Goal: Task Accomplishment & Management: Complete application form

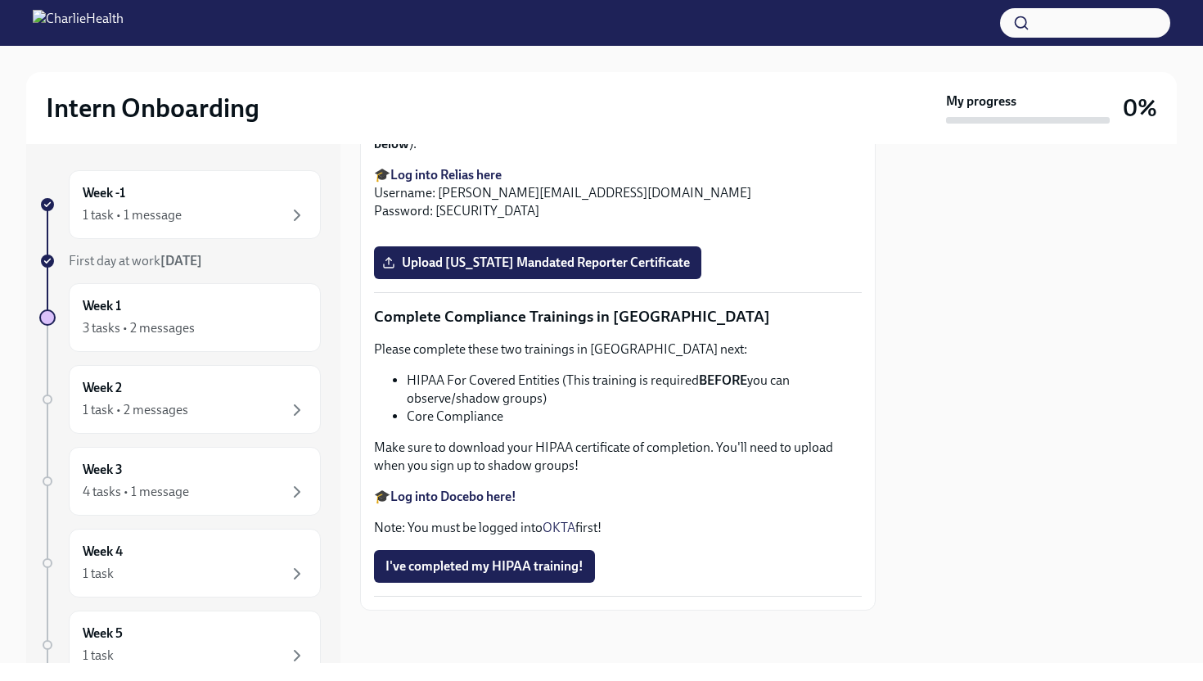
scroll to position [3472, 0]
click at [425, 271] on span "Upload [US_STATE] Mandated Reporter Certificate" at bounding box center [538, 263] width 305 height 16
click at [0, 0] on input "Upload [US_STATE] Mandated Reporter Certificate" at bounding box center [0, 0] width 0 height 0
click at [484, 492] on strong "Log into Docebo here!" at bounding box center [453, 497] width 126 height 16
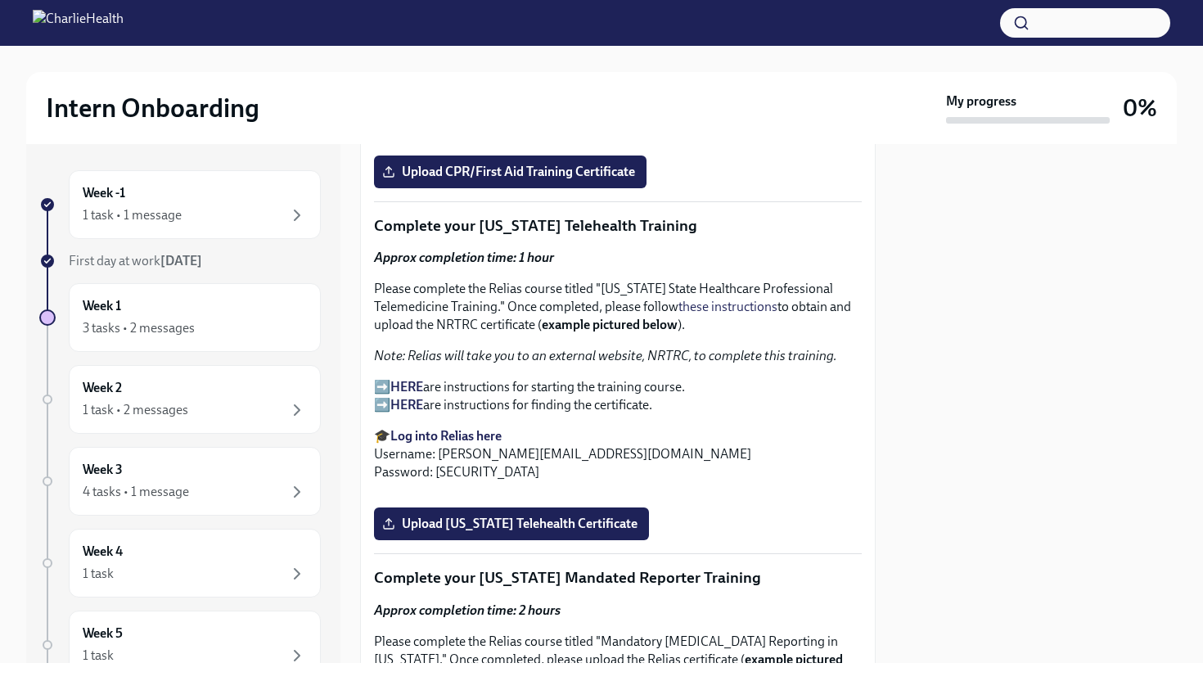
scroll to position [2465, 0]
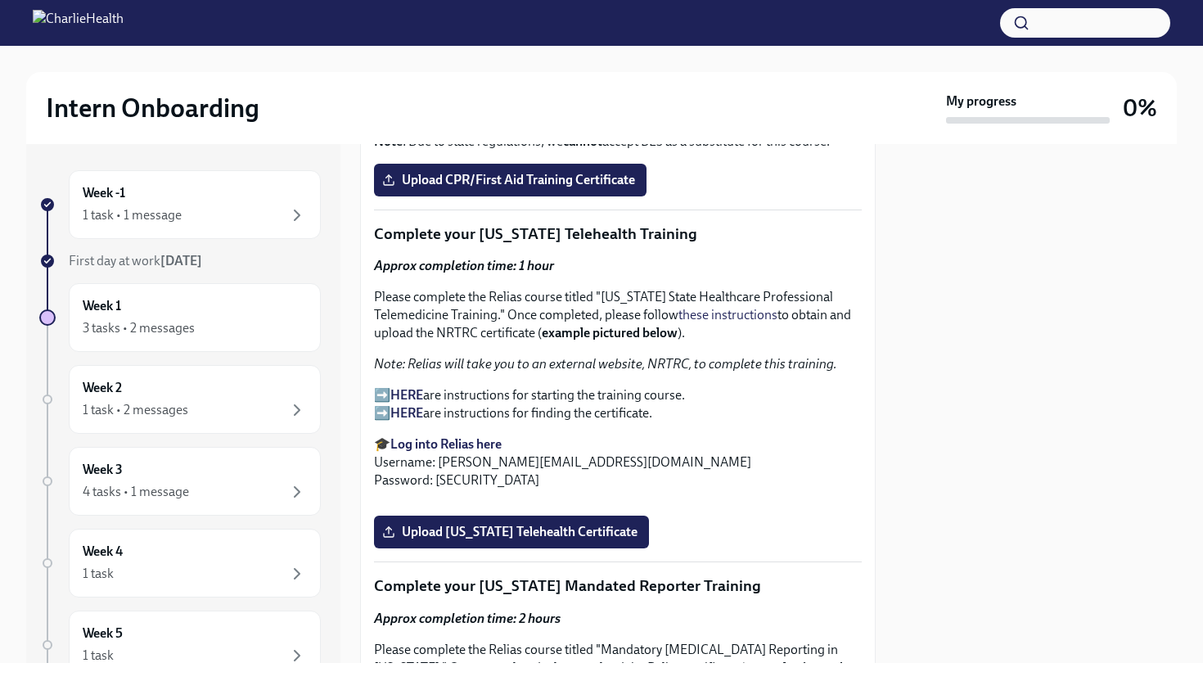
click at [404, 405] on strong "HERE" at bounding box center [406, 413] width 33 height 16
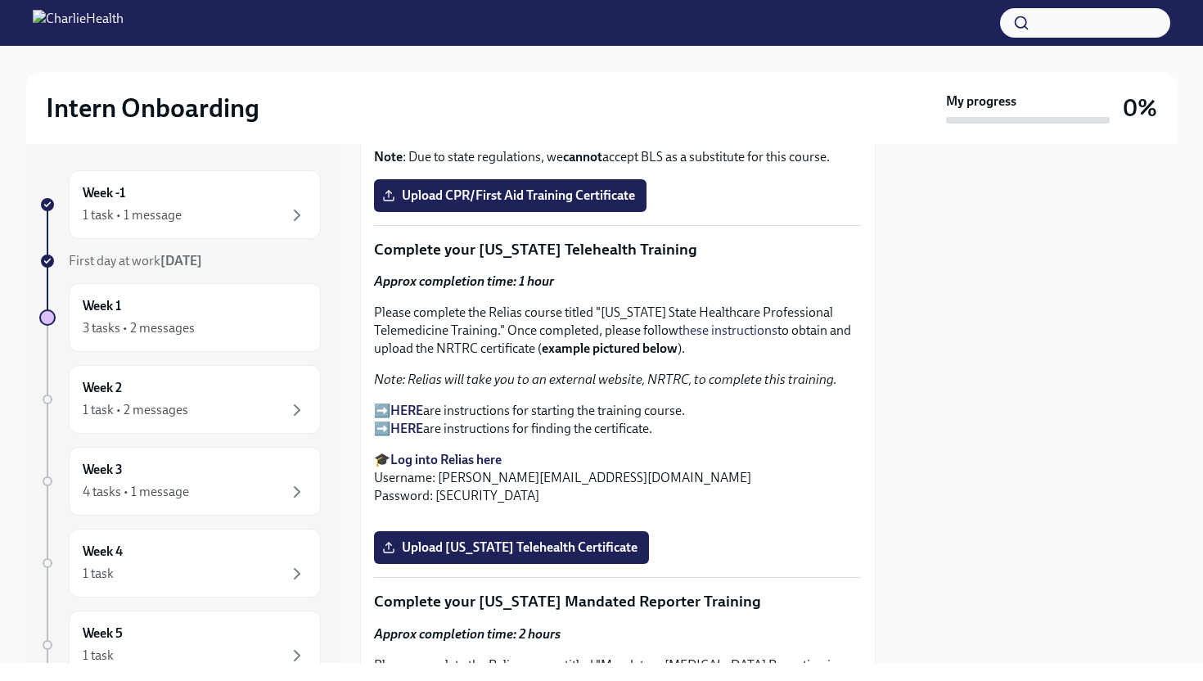
scroll to position [2446, 0]
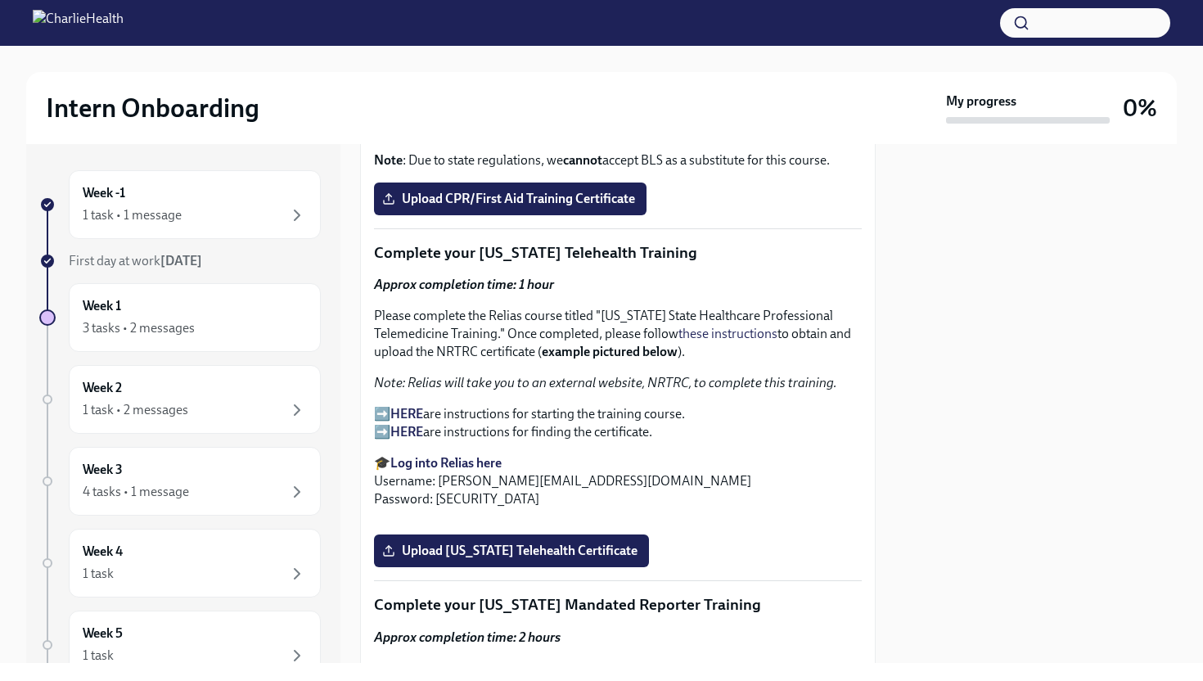
click at [402, 406] on strong "HERE" at bounding box center [406, 414] width 33 height 16
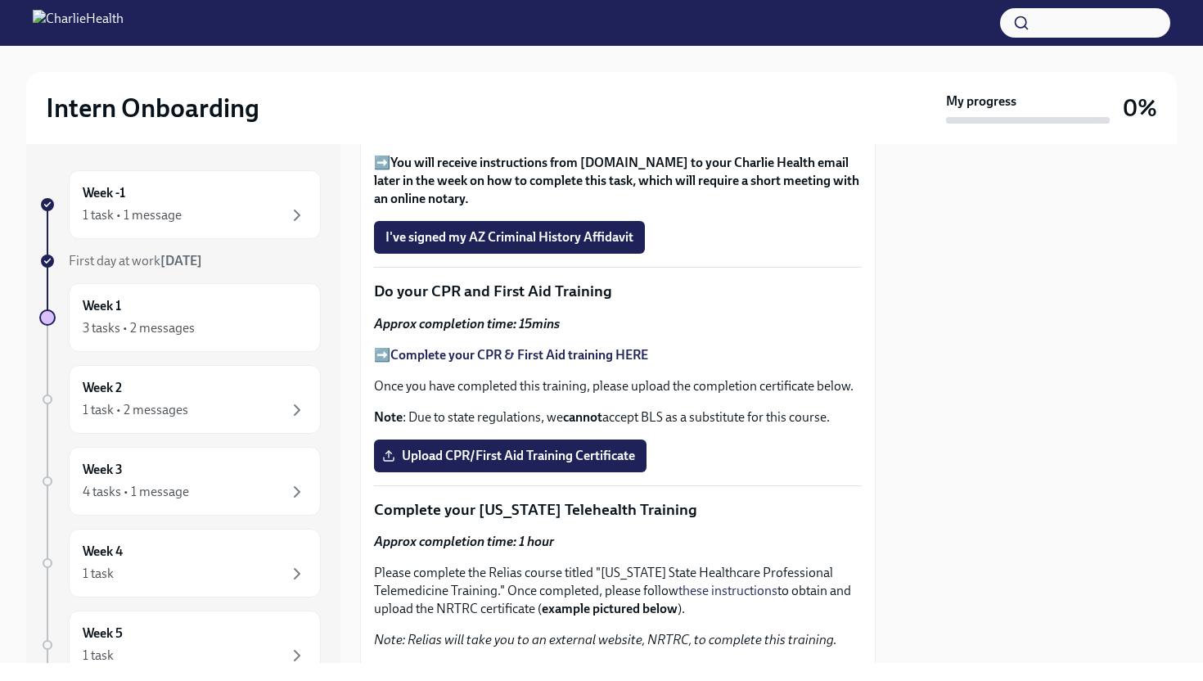
scroll to position [2049, 0]
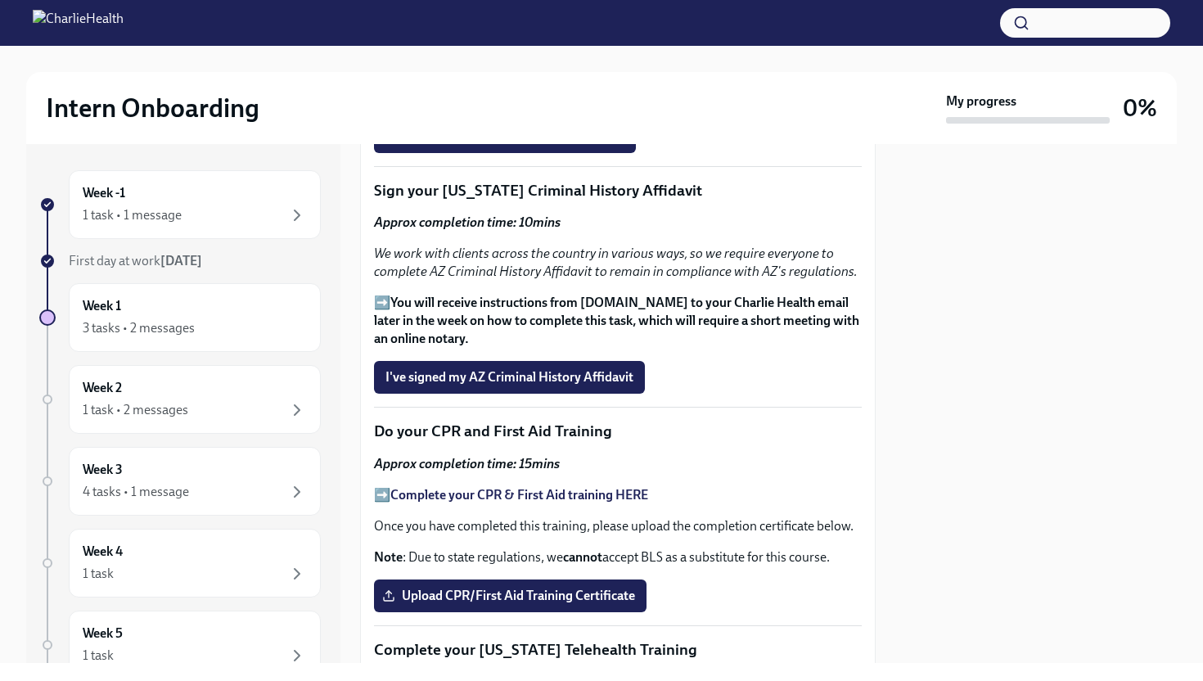
click at [490, 487] on strong "Complete your CPR & First Aid training HERE" at bounding box center [519, 495] width 258 height 16
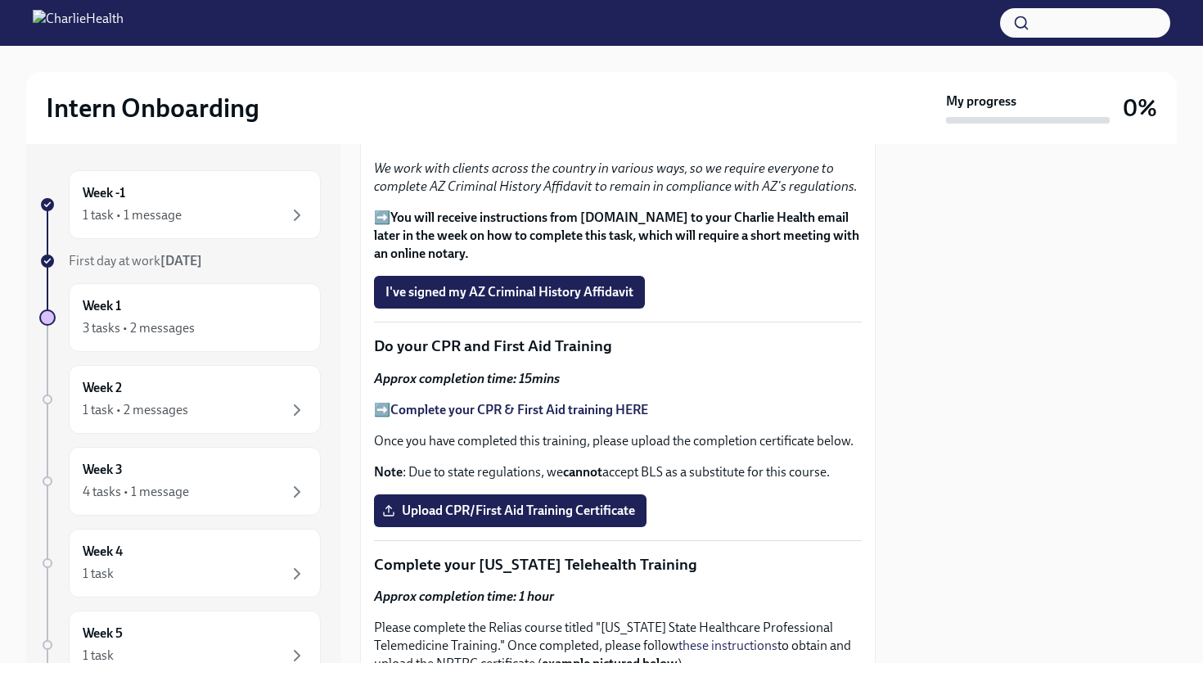
scroll to position [2161, 0]
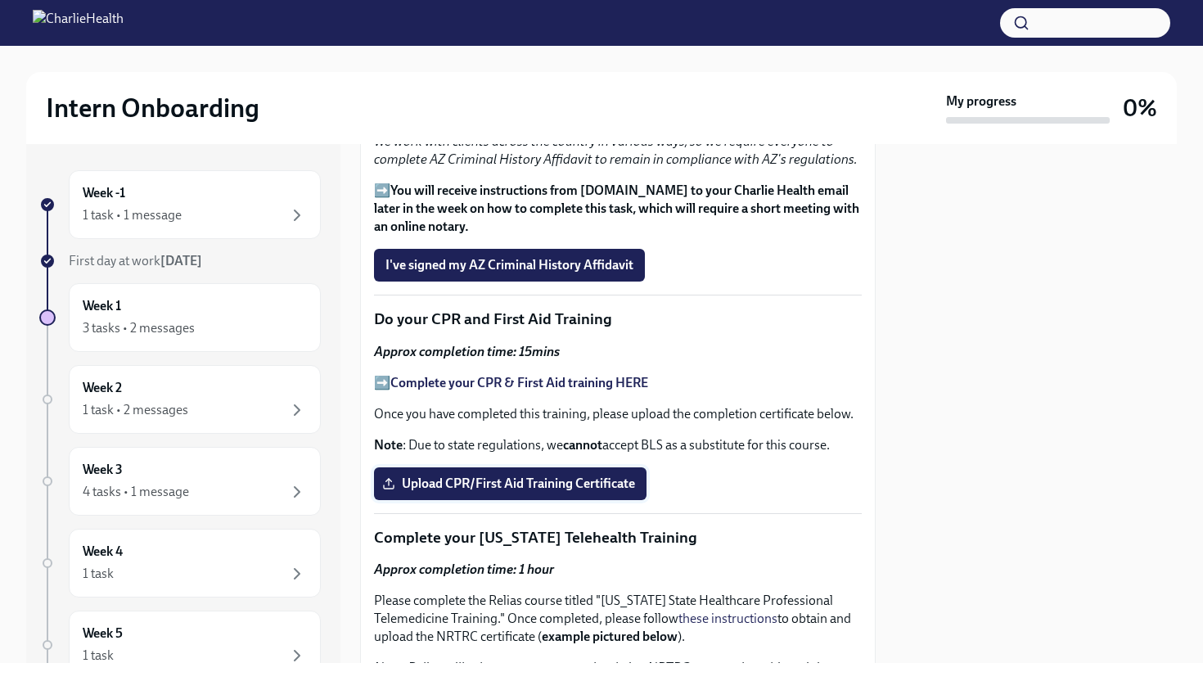
click at [505, 473] on label "Upload CPR/First Aid Training Certificate" at bounding box center [510, 483] width 273 height 33
click at [0, 0] on input "Upload CPR/First Aid Training Certificate" at bounding box center [0, 0] width 0 height 0
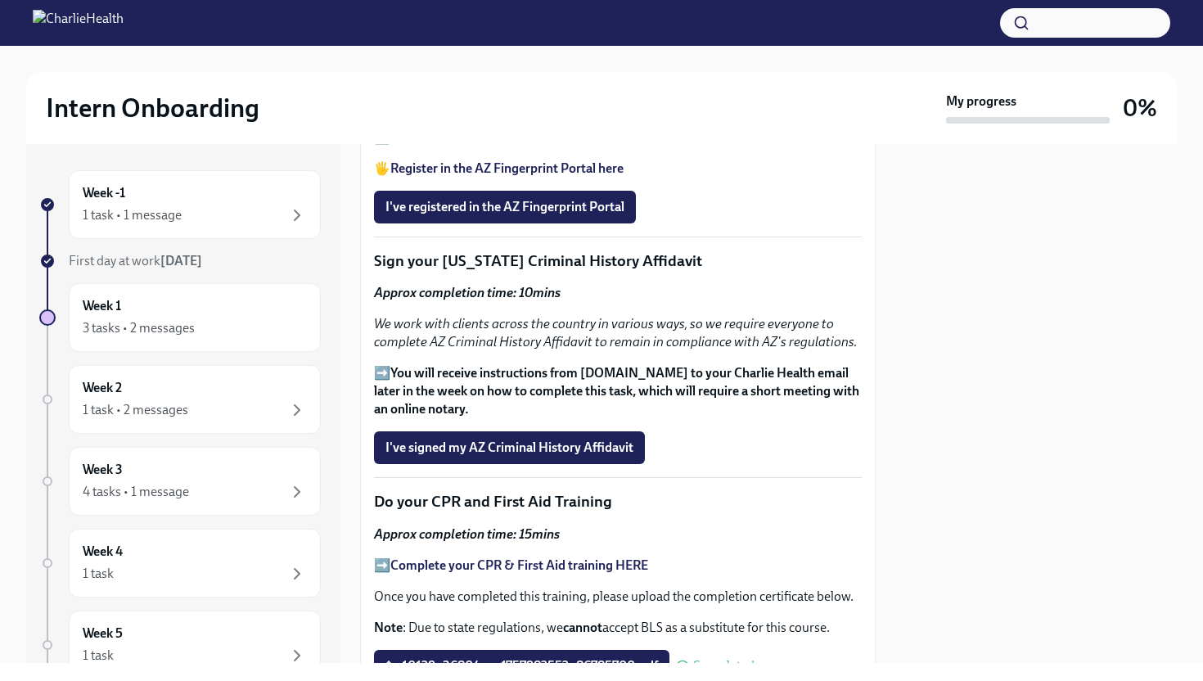
scroll to position [1982, 0]
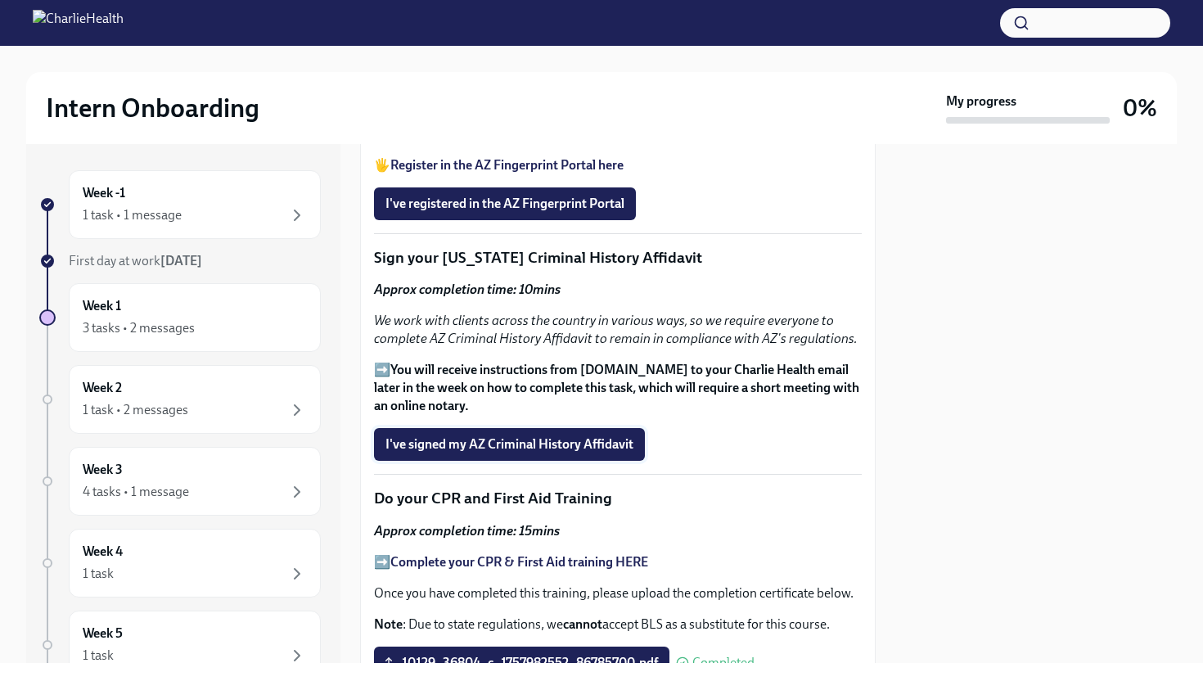
click at [400, 436] on span "I've signed my AZ Criminal History Affidavit" at bounding box center [510, 444] width 248 height 16
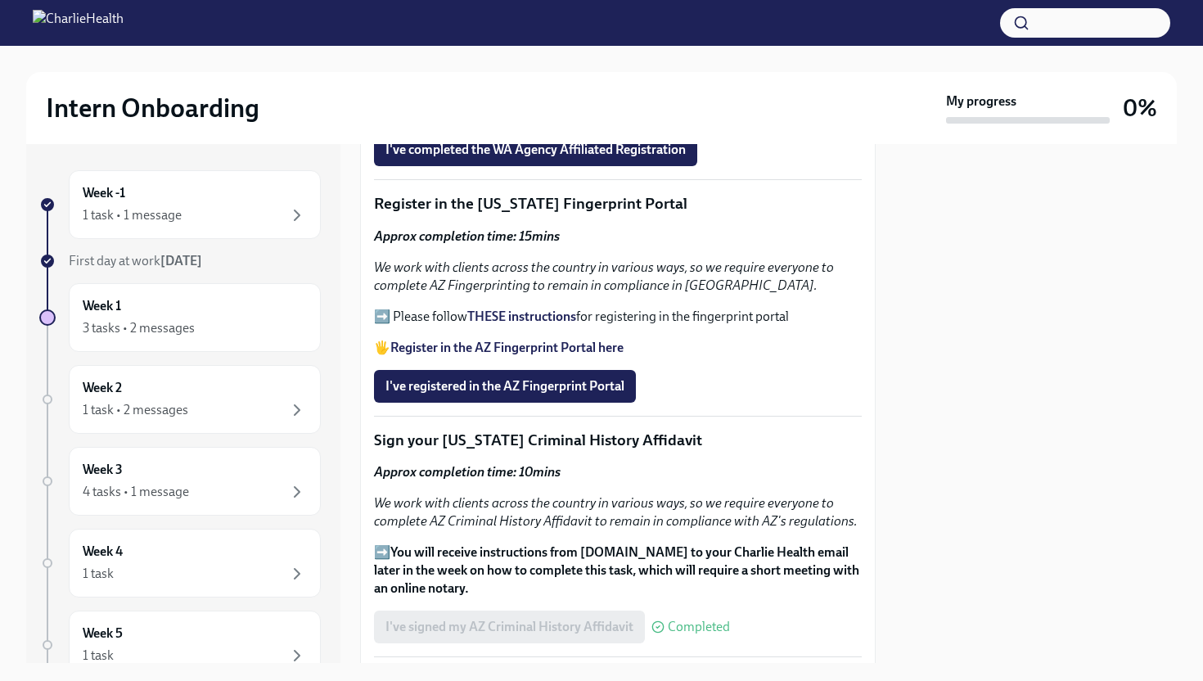
scroll to position [1807, 0]
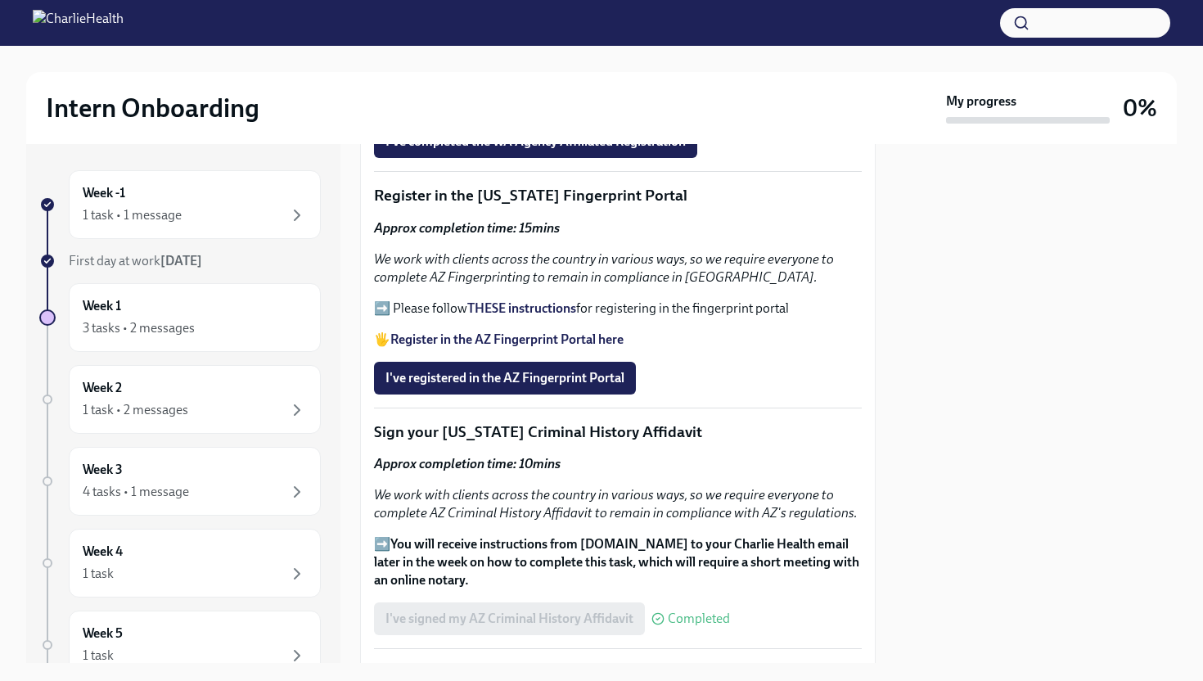
click at [482, 300] on strong "THESE instructions" at bounding box center [521, 308] width 109 height 16
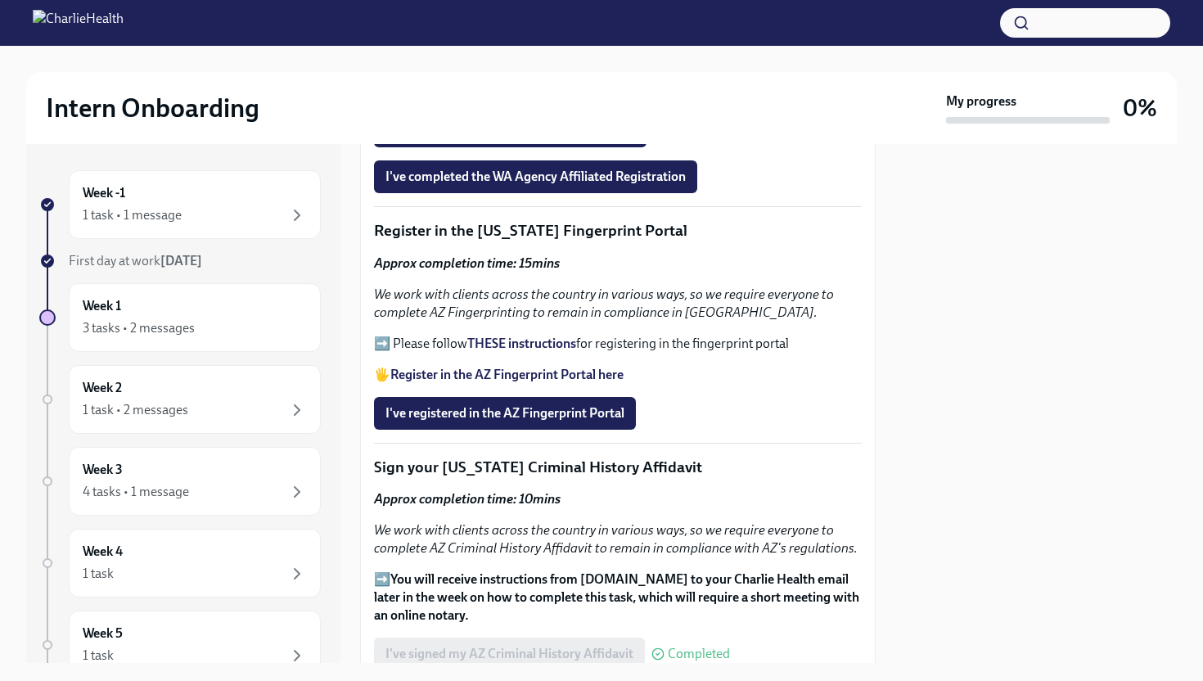
scroll to position [1759, 0]
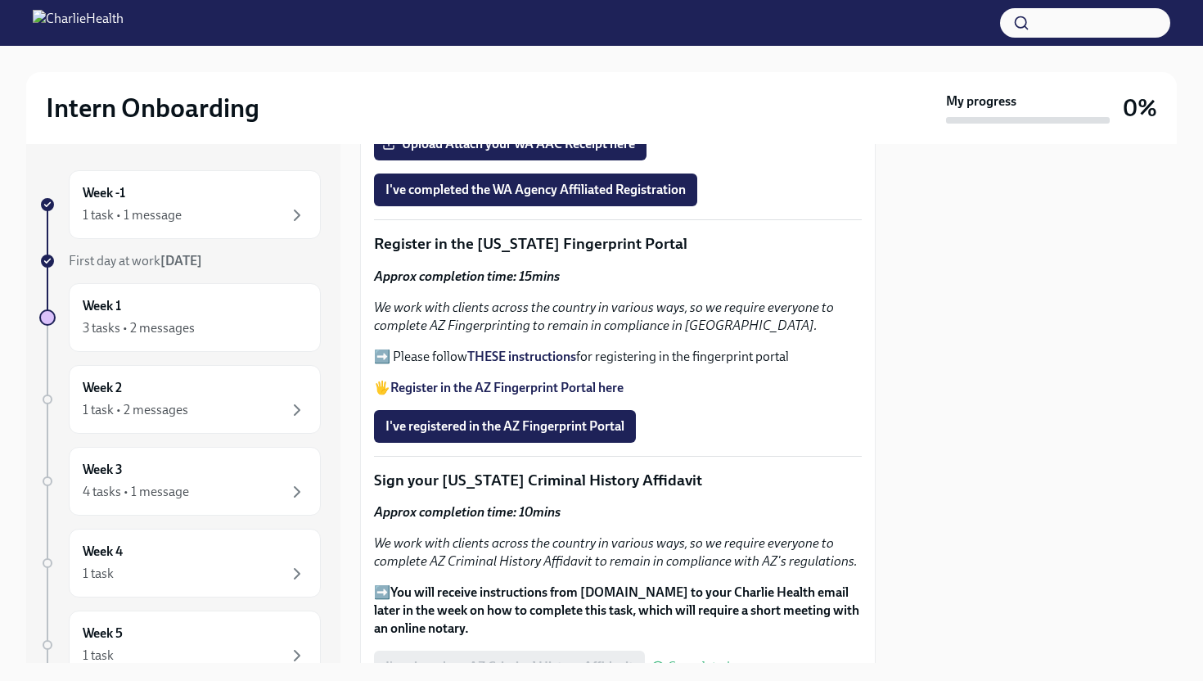
click at [482, 380] on strong "Register in the AZ Fingerprint Portal here" at bounding box center [506, 388] width 233 height 16
click at [483, 418] on span "I've registered in the AZ Fingerprint Portal" at bounding box center [505, 426] width 239 height 16
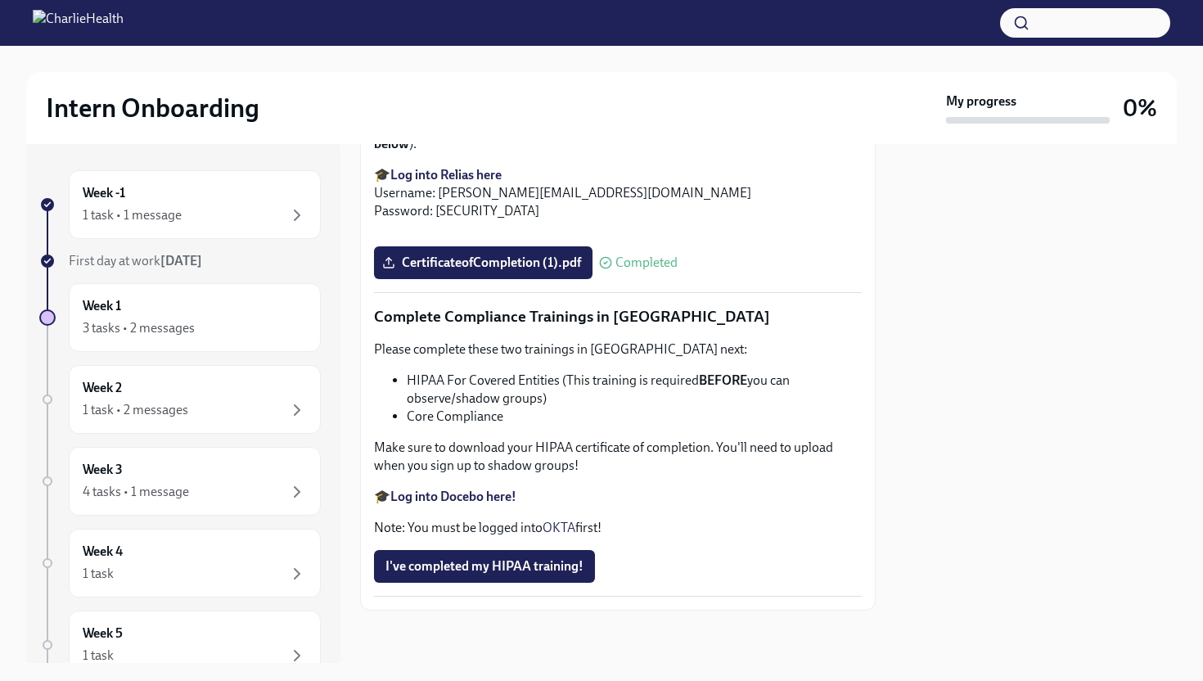
scroll to position [3039, 0]
click at [458, 183] on strong "Log into Relias here" at bounding box center [445, 175] width 111 height 16
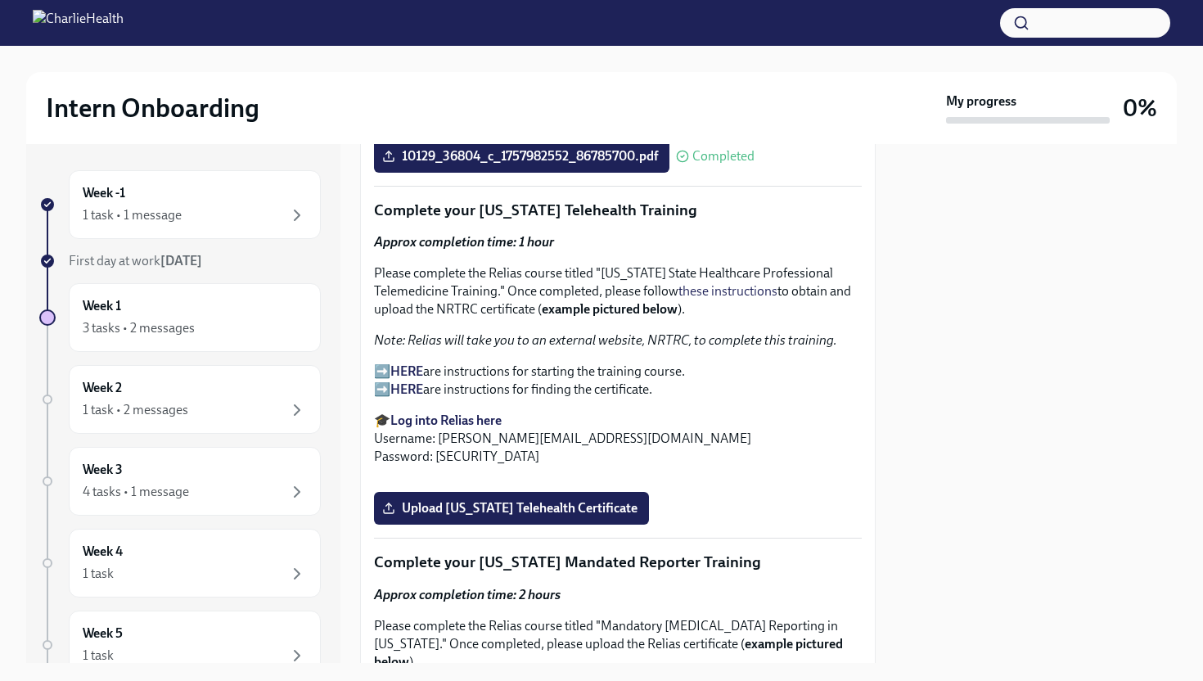
scroll to position [2434, 0]
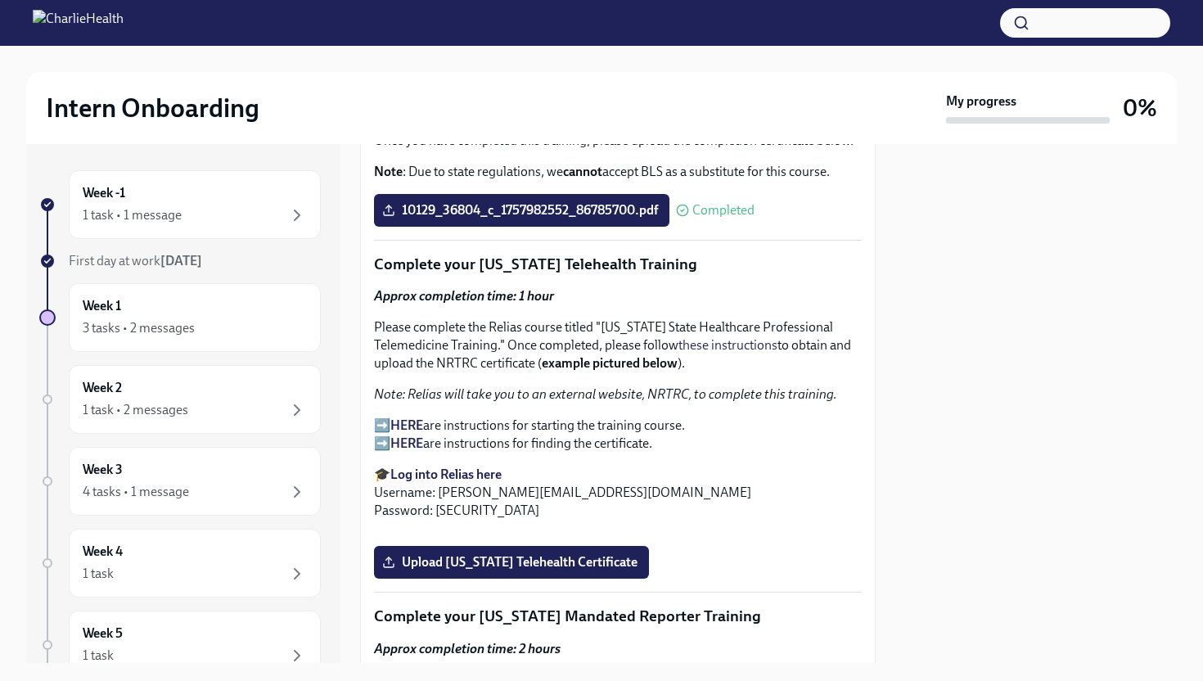
click at [406, 417] on strong "HERE" at bounding box center [406, 425] width 33 height 16
click at [398, 417] on strong "HERE" at bounding box center [406, 425] width 33 height 16
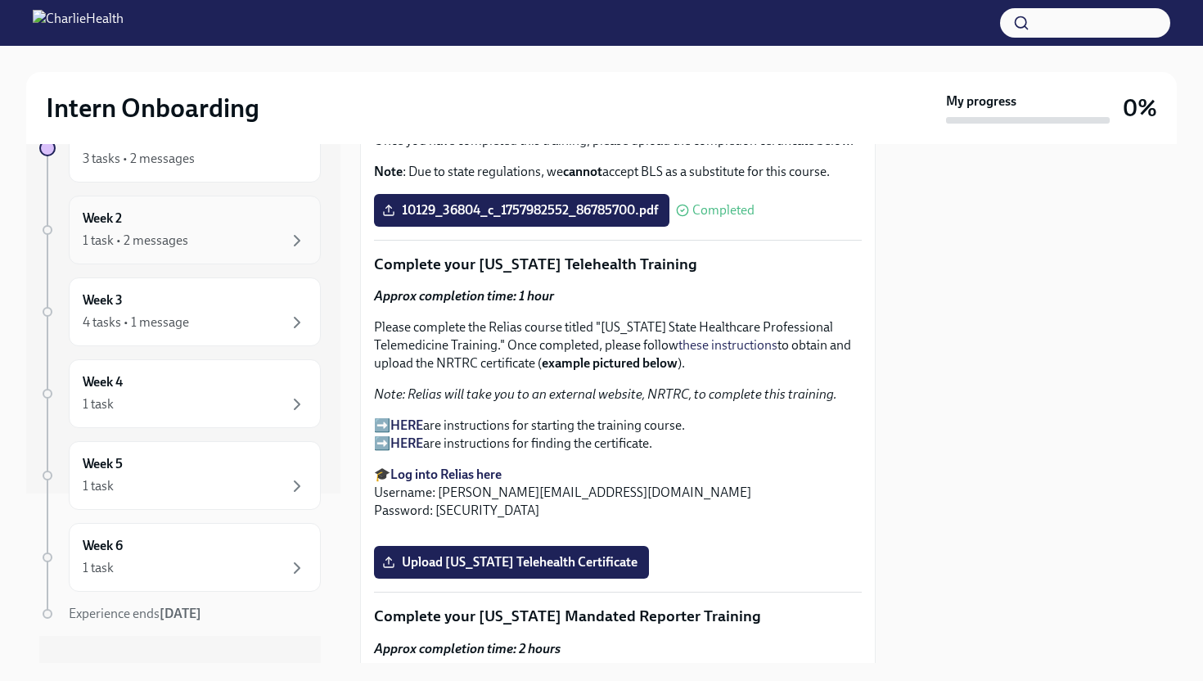
scroll to position [195, 0]
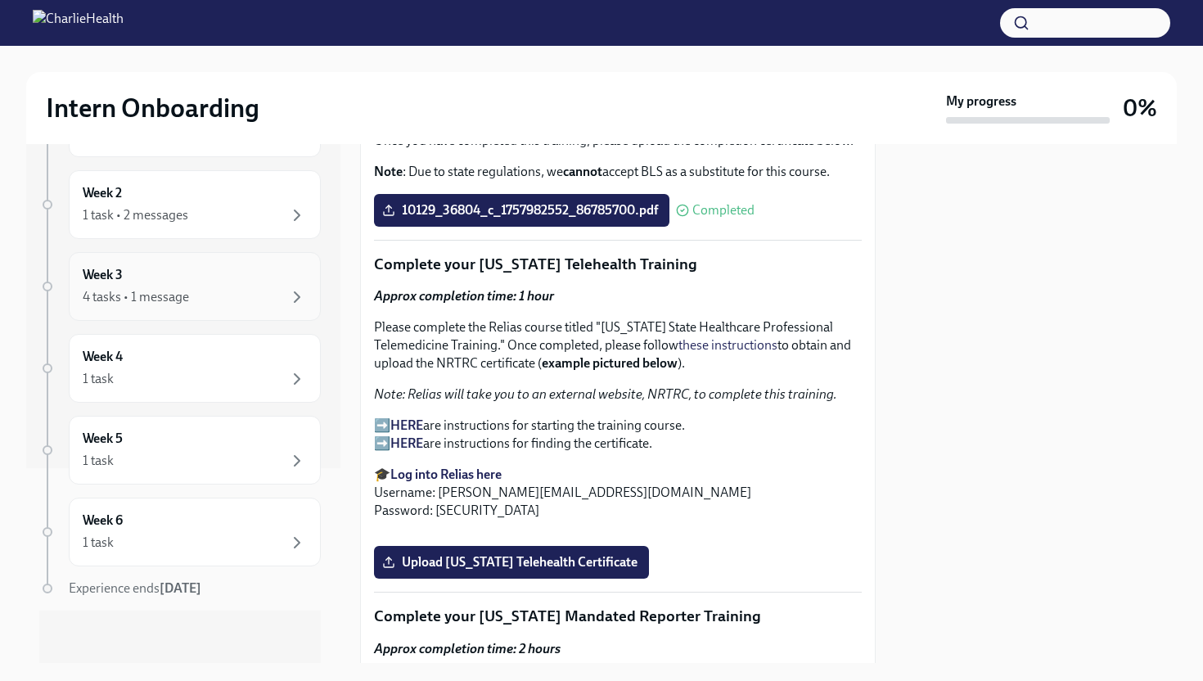
click at [208, 291] on div "4 tasks • 1 message" at bounding box center [195, 297] width 224 height 20
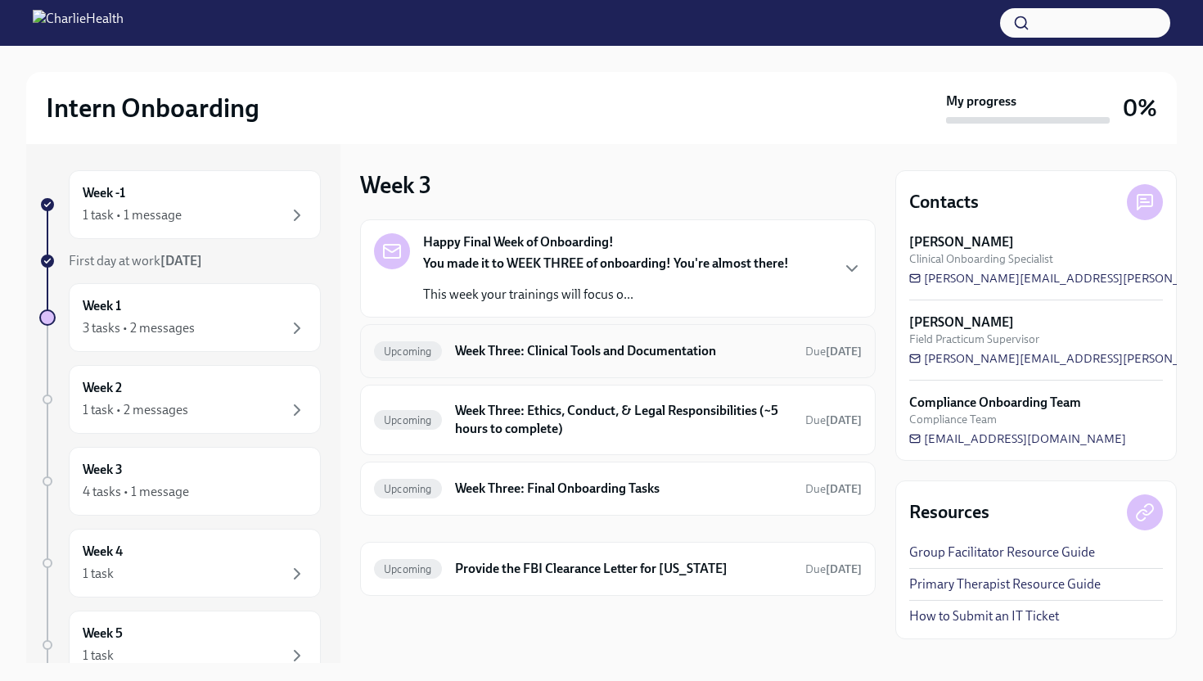
click at [498, 356] on h6 "Week Three: Clinical Tools and Documentation" at bounding box center [623, 351] width 337 height 18
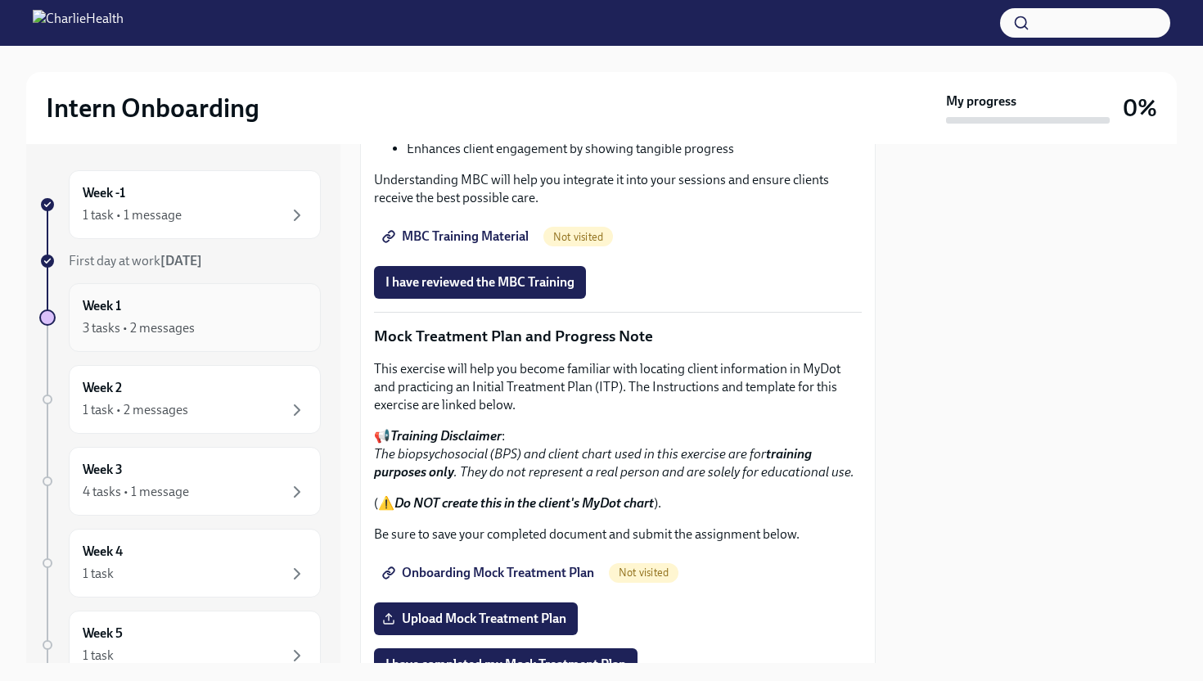
click at [226, 328] on div "3 tasks • 2 messages" at bounding box center [195, 328] width 224 height 20
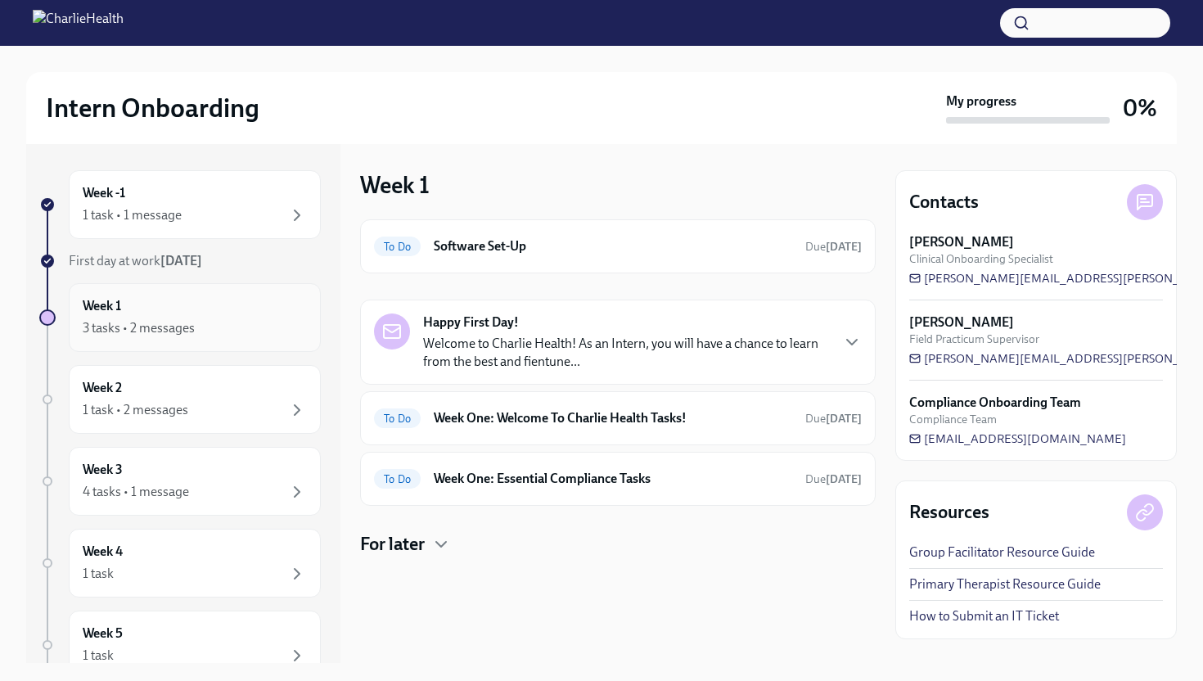
click at [193, 315] on div "Week 1 3 tasks • 2 messages" at bounding box center [195, 317] width 224 height 41
click at [221, 399] on div "Week 2 1 task • 2 messages" at bounding box center [195, 399] width 224 height 41
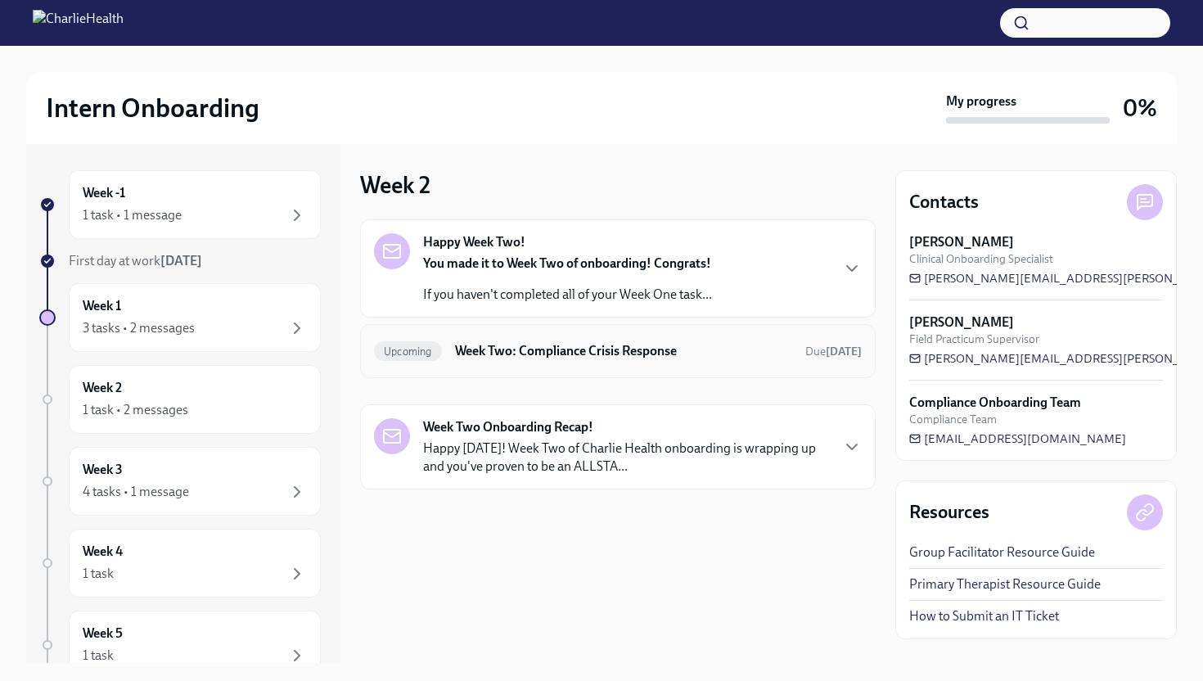
click at [516, 369] on div "Upcoming Week Two: Compliance Crisis Response Due [DATE]" at bounding box center [618, 351] width 516 height 54
click at [510, 359] on h6 "Week Two: Compliance Crisis Response" at bounding box center [623, 351] width 337 height 18
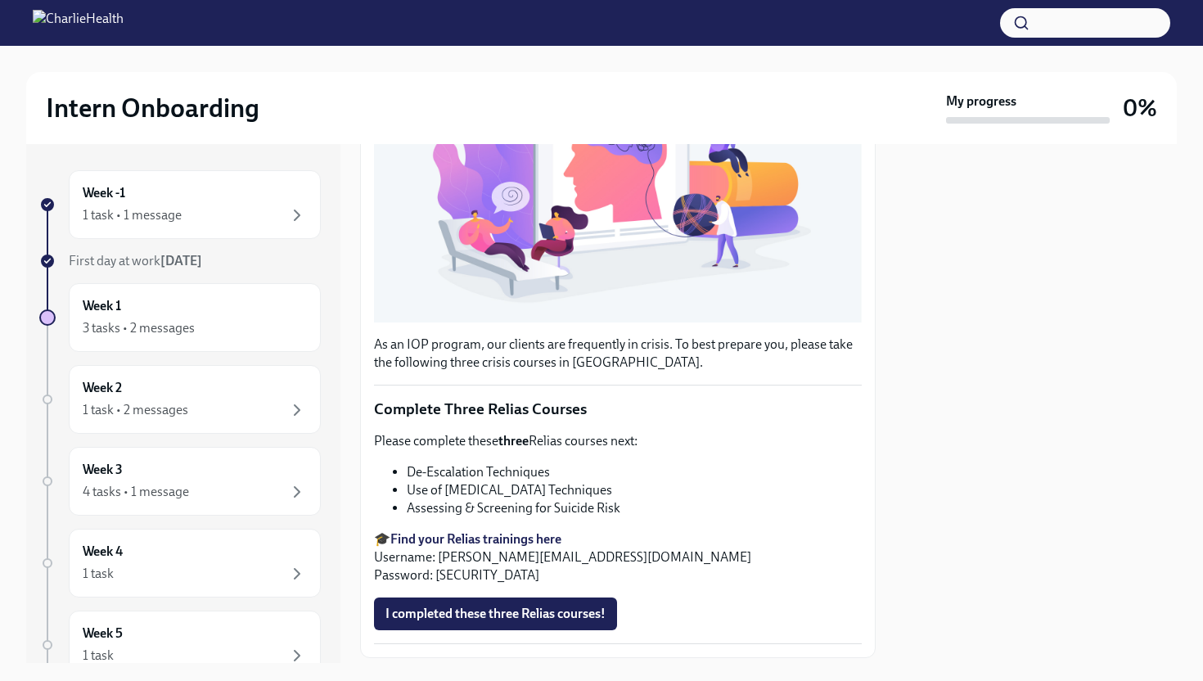
scroll to position [385, 0]
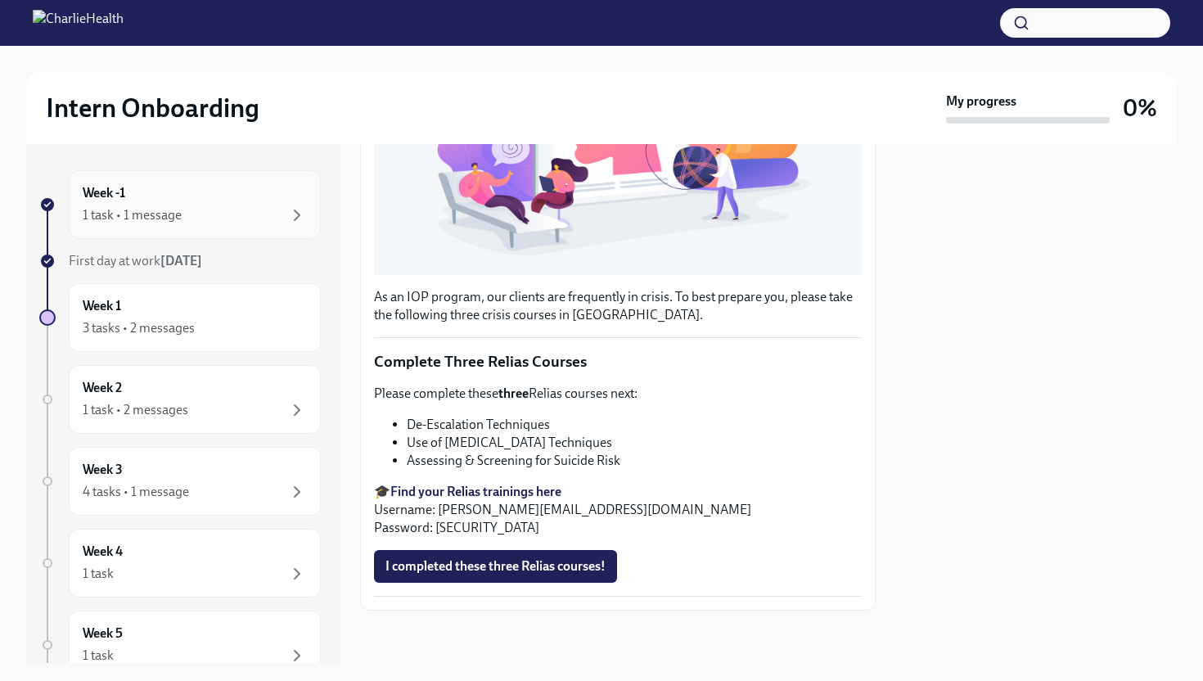
click at [216, 223] on div "1 task • 1 message" at bounding box center [195, 215] width 224 height 20
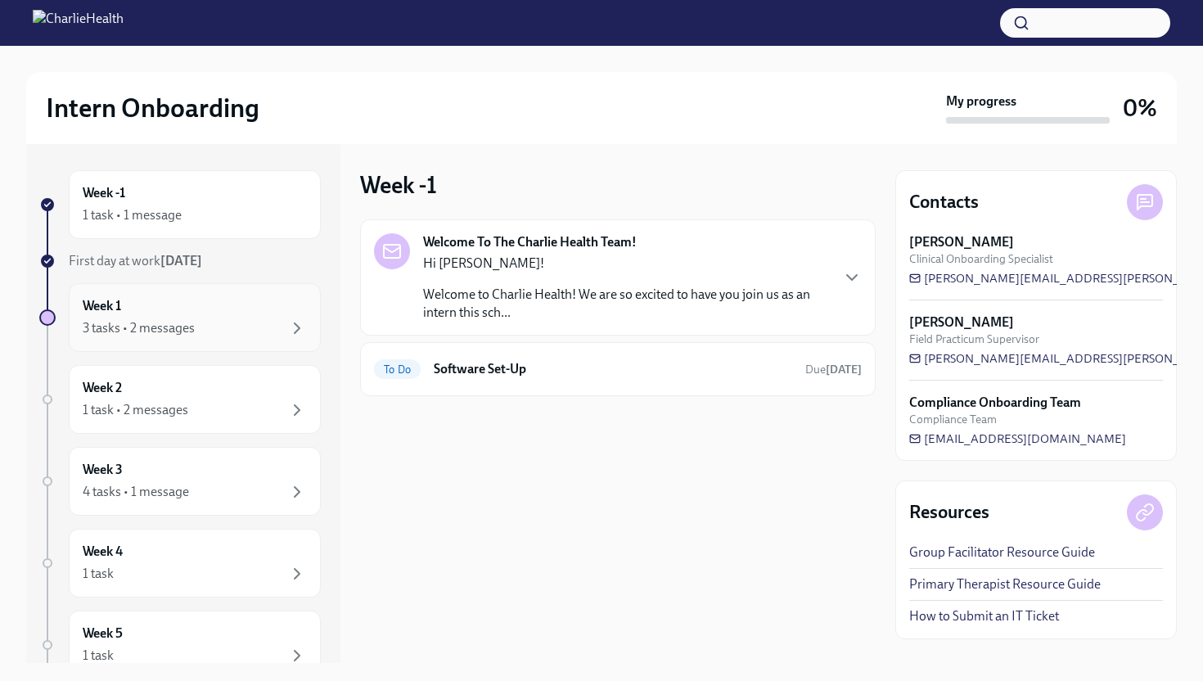
click at [205, 327] on div "3 tasks • 2 messages" at bounding box center [195, 328] width 224 height 20
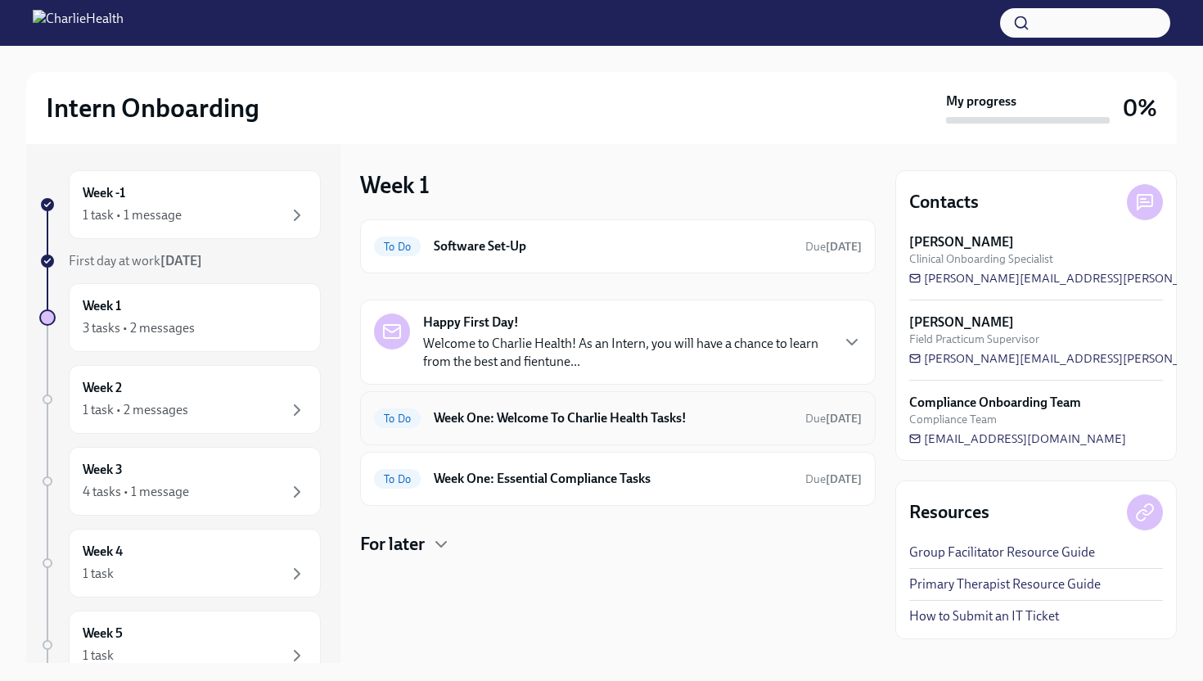
click at [535, 422] on h6 "Week One: Welcome To Charlie Health Tasks!" at bounding box center [613, 418] width 359 height 18
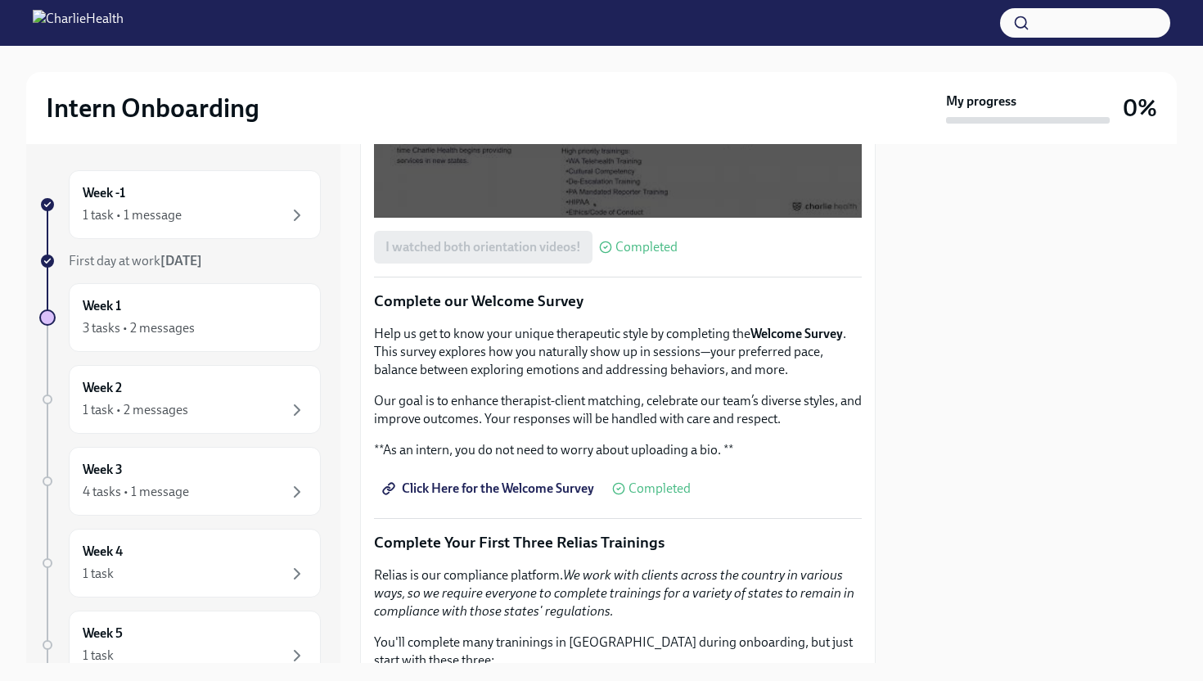
scroll to position [1902, 0]
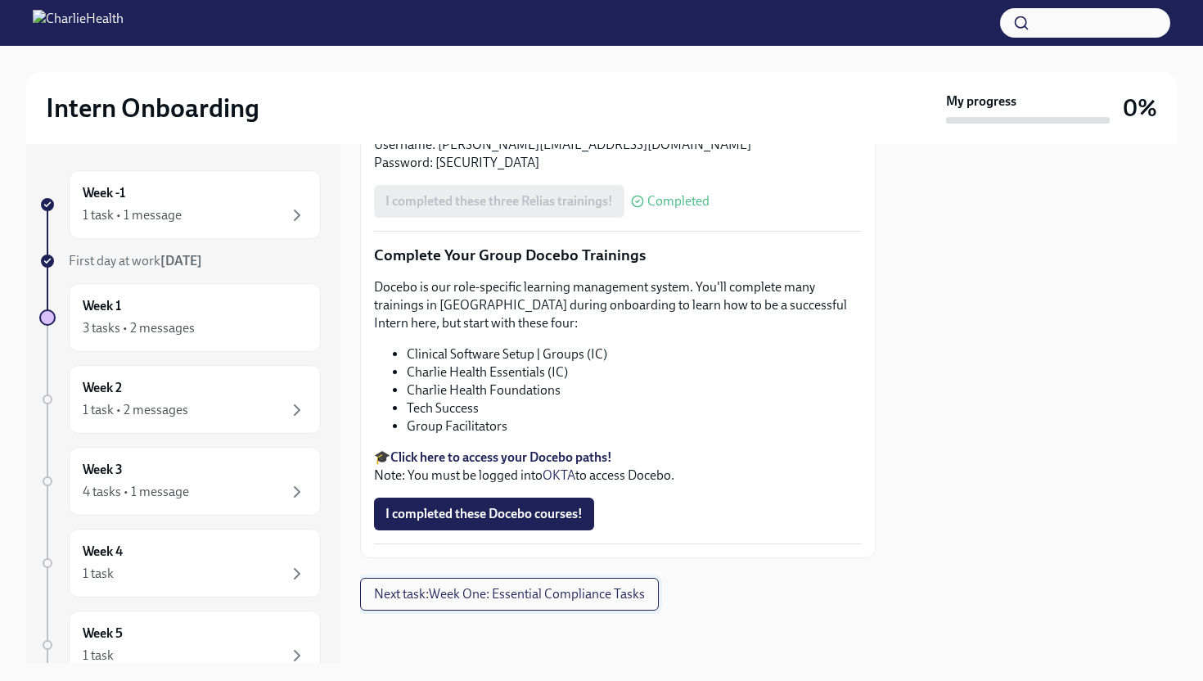
click at [486, 593] on span "Next task : Week One: Essential Compliance Tasks" at bounding box center [509, 594] width 271 height 16
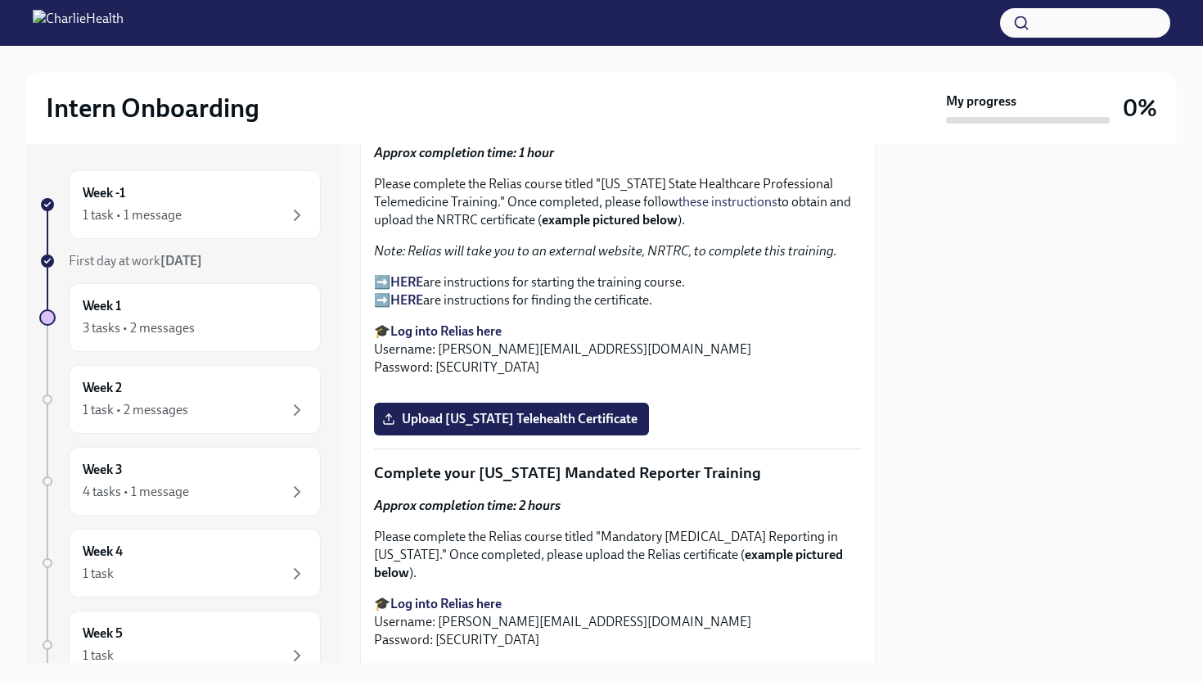
scroll to position [2314, 0]
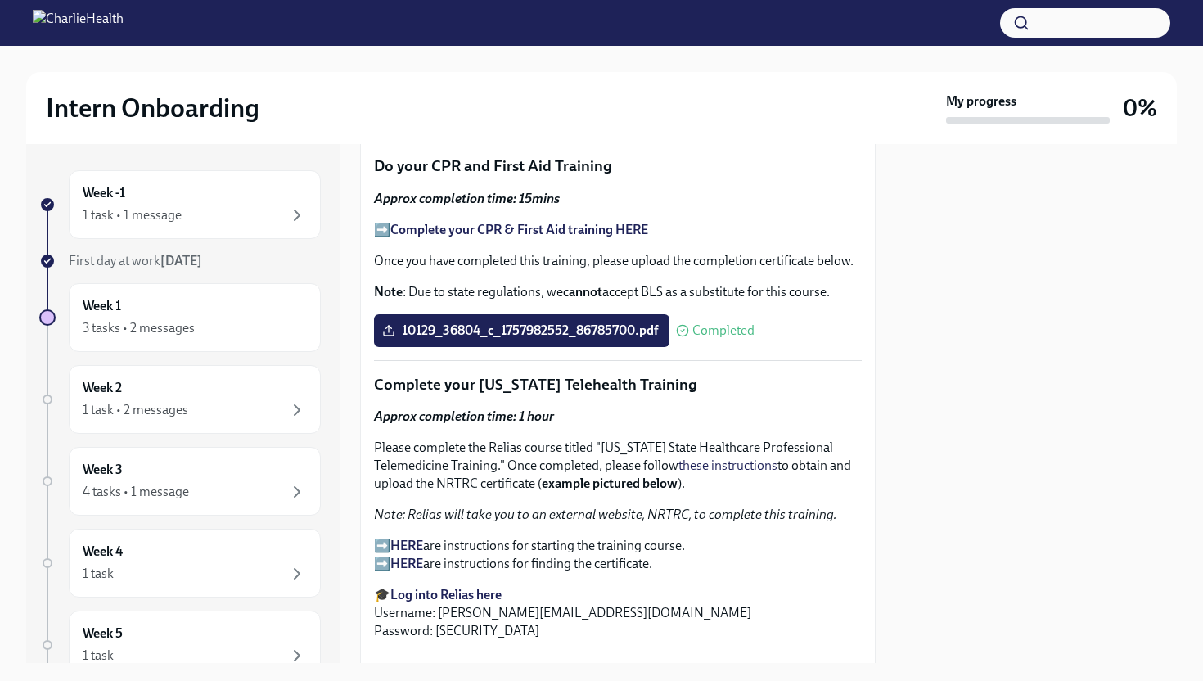
click at [410, 556] on strong "HERE" at bounding box center [406, 564] width 33 height 16
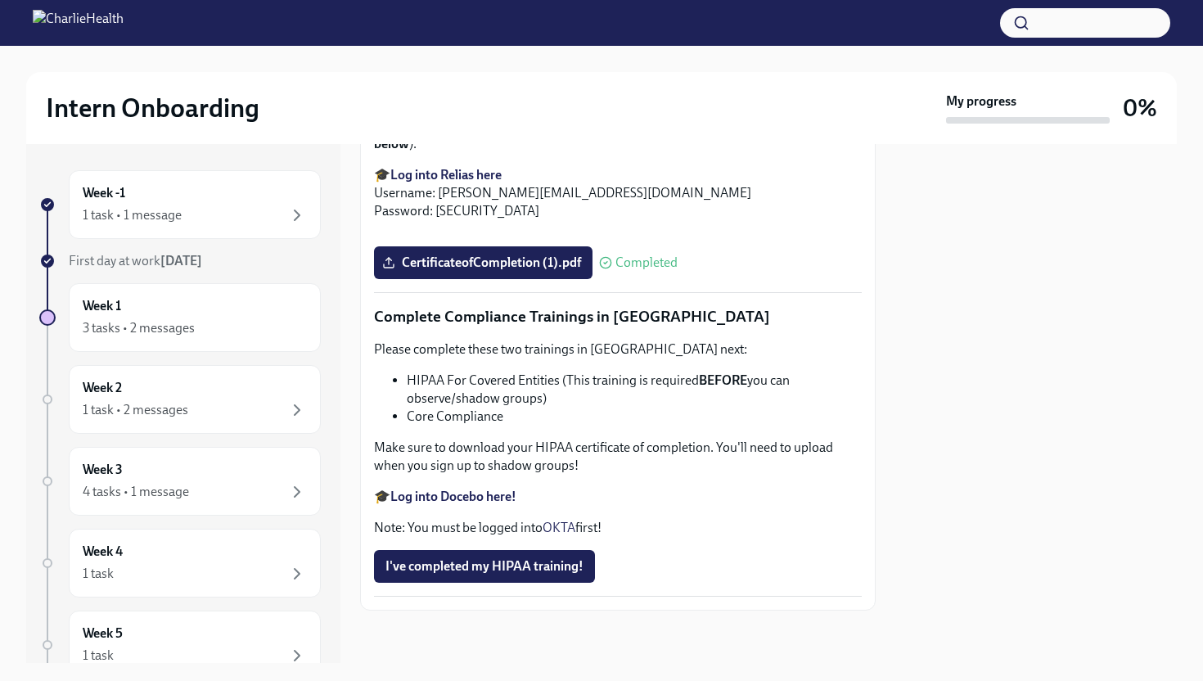
scroll to position [3032, 0]
click at [0, 0] on input "Upload [US_STATE] Telehealth Certificate" at bounding box center [0, 0] width 0 height 0
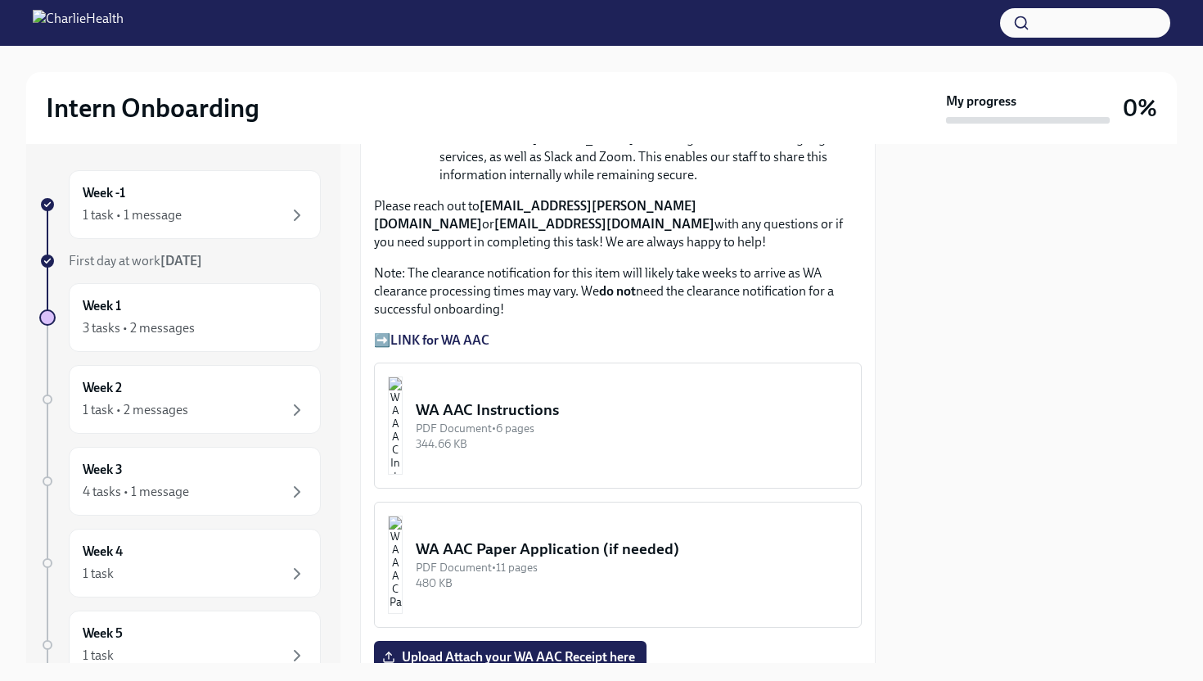
scroll to position [1248, 0]
click at [477, 331] on strong "LINK for WA AAC" at bounding box center [439, 339] width 99 height 16
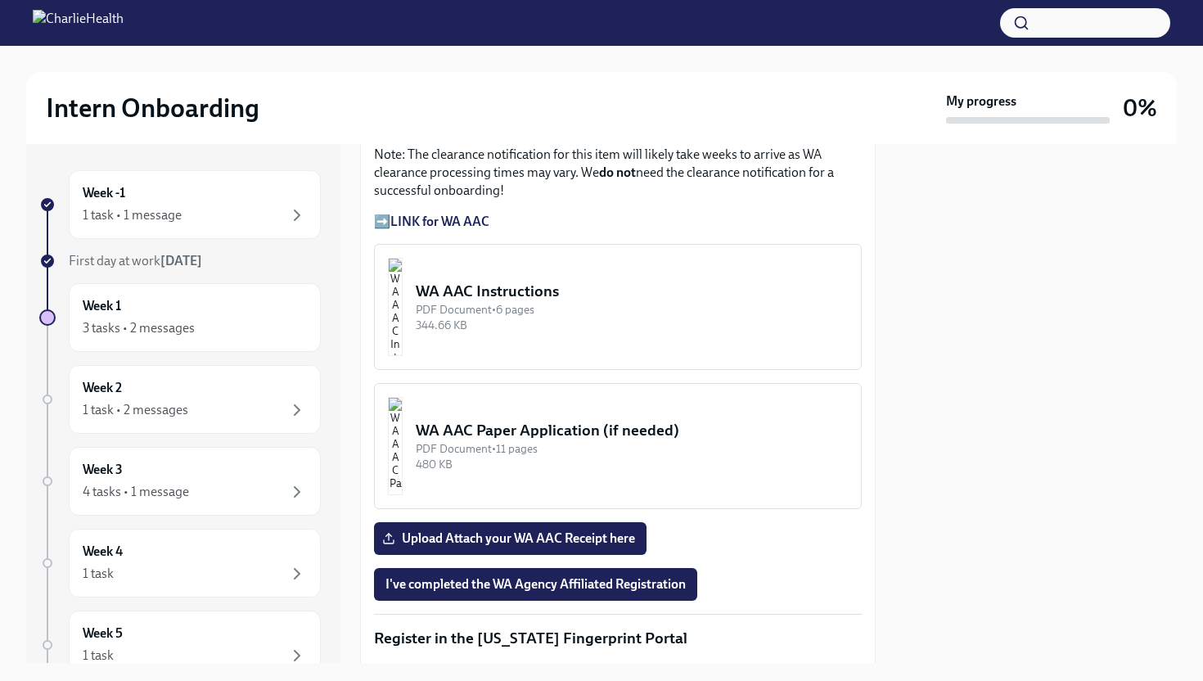
scroll to position [1367, 0]
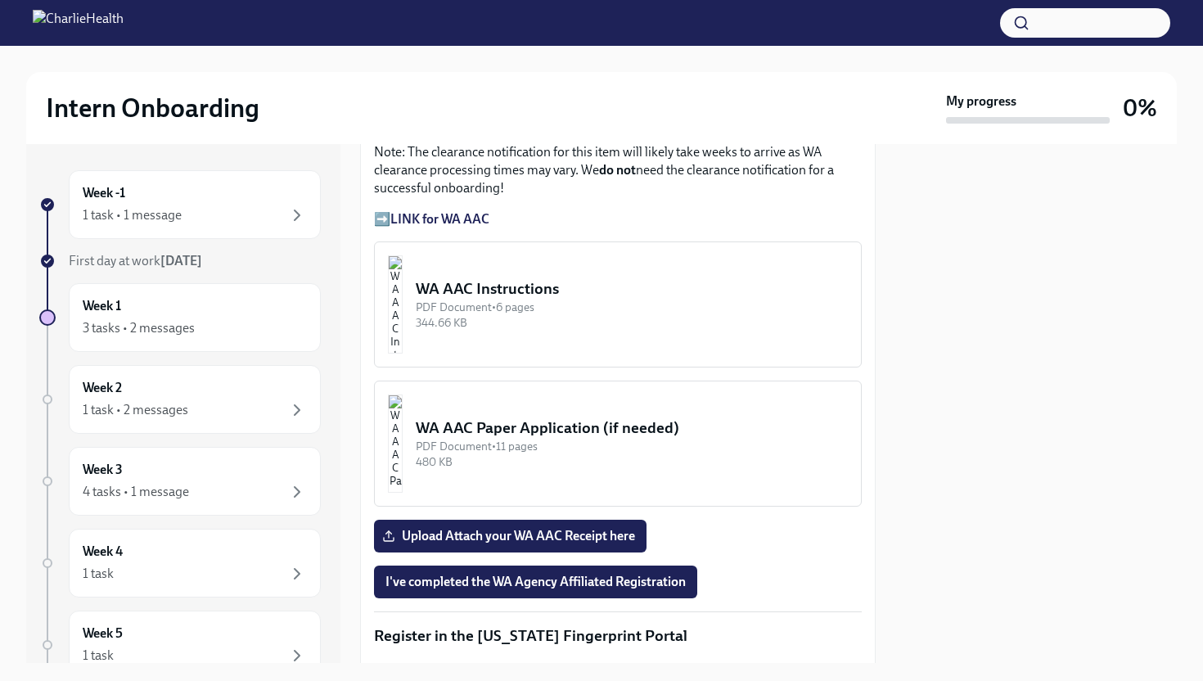
click at [512, 278] on div "WA AAC Instructions" at bounding box center [632, 288] width 432 height 21
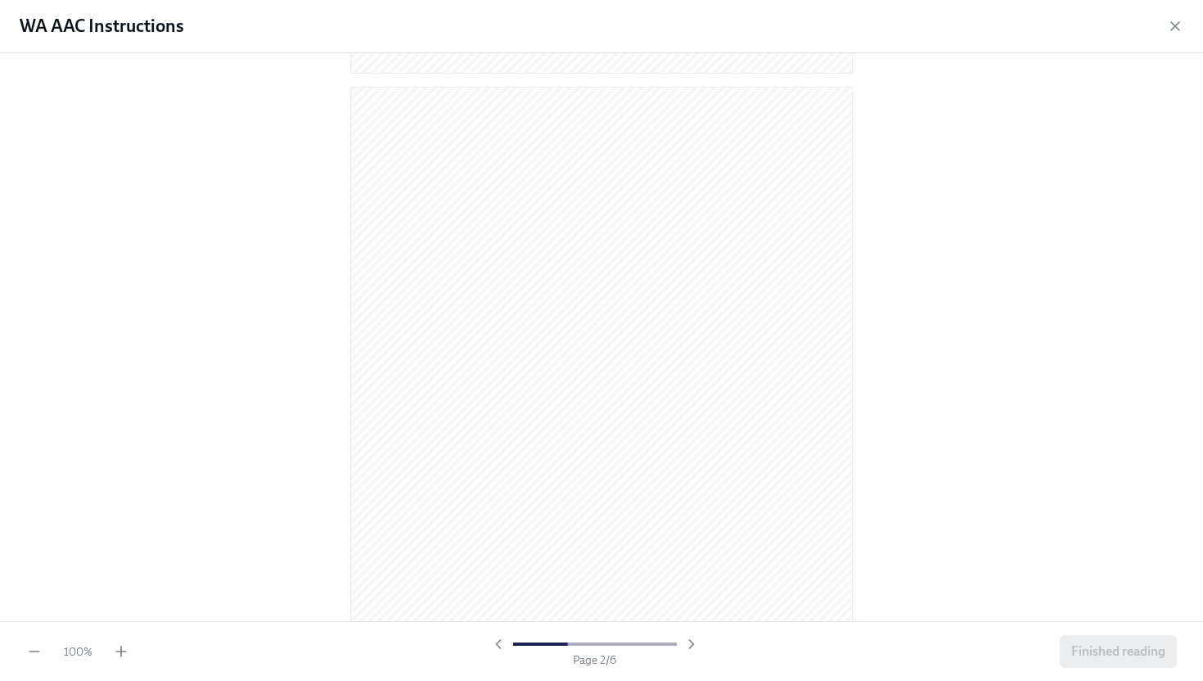
scroll to position [693, 0]
click at [1167, 26] on icon "button" at bounding box center [1175, 26] width 16 height 16
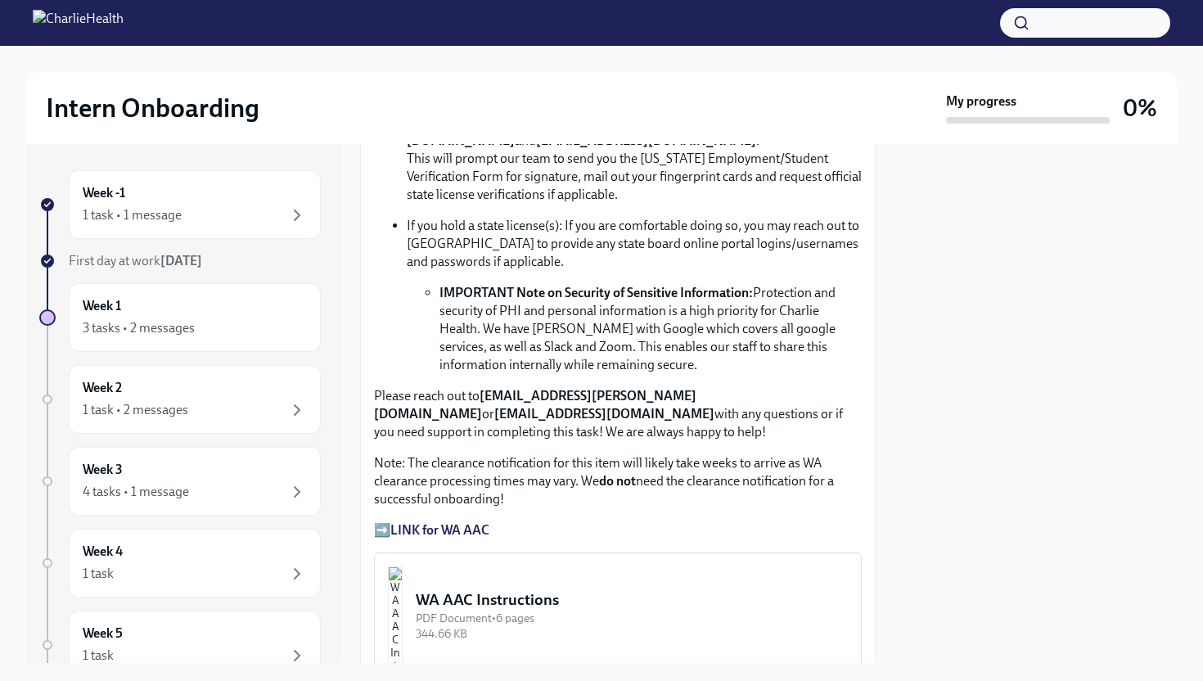
scroll to position [1055, 0]
drag, startPoint x: 480, startPoint y: 381, endPoint x: 691, endPoint y: 380, distance: 211.2
click at [691, 388] on p "Please reach out to [EMAIL_ADDRESS][PERSON_NAME][DOMAIN_NAME] or [EMAIL_ADDRESS…" at bounding box center [618, 415] width 488 height 54
copy p "[EMAIL_ADDRESS][PERSON_NAME][DOMAIN_NAME]"
click at [403, 594] on img "button" at bounding box center [395, 616] width 15 height 98
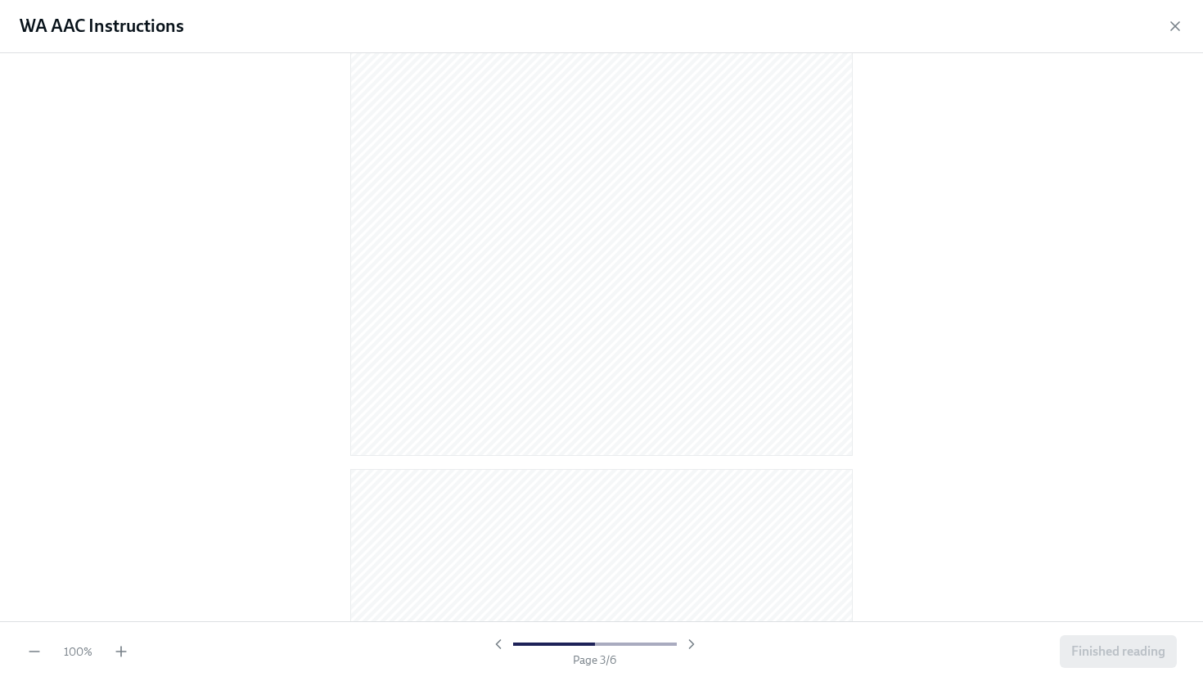
scroll to position [1911, 0]
click at [1169, 34] on icon "button" at bounding box center [1175, 26] width 16 height 16
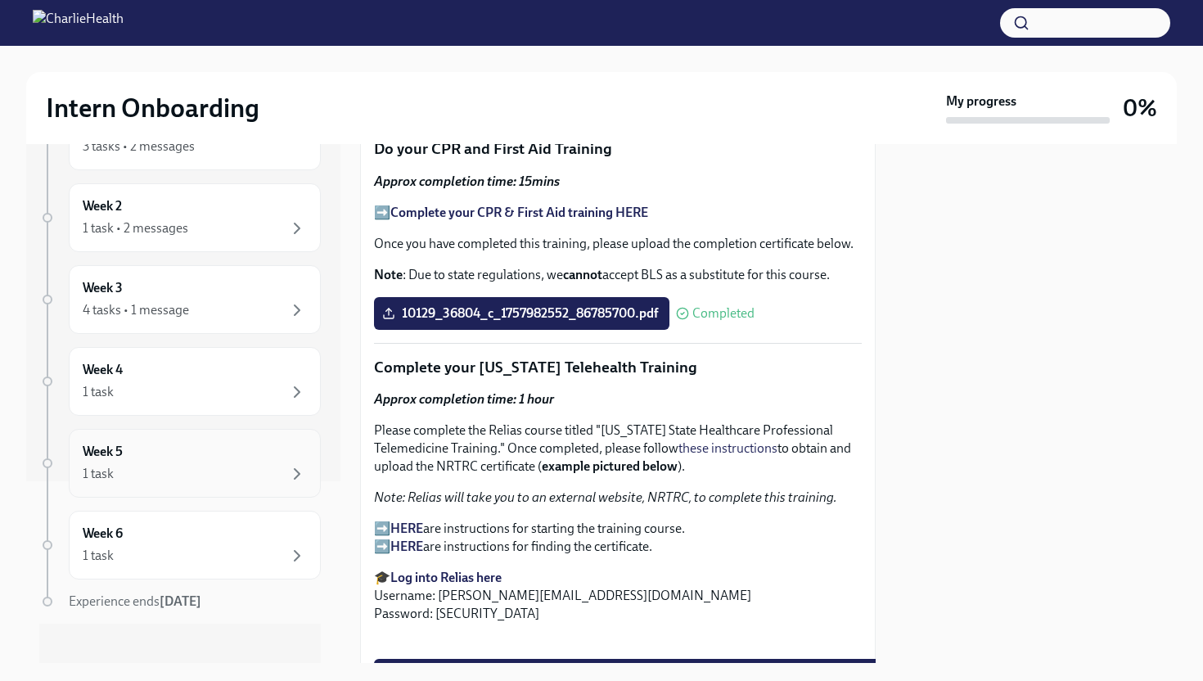
scroll to position [195, 0]
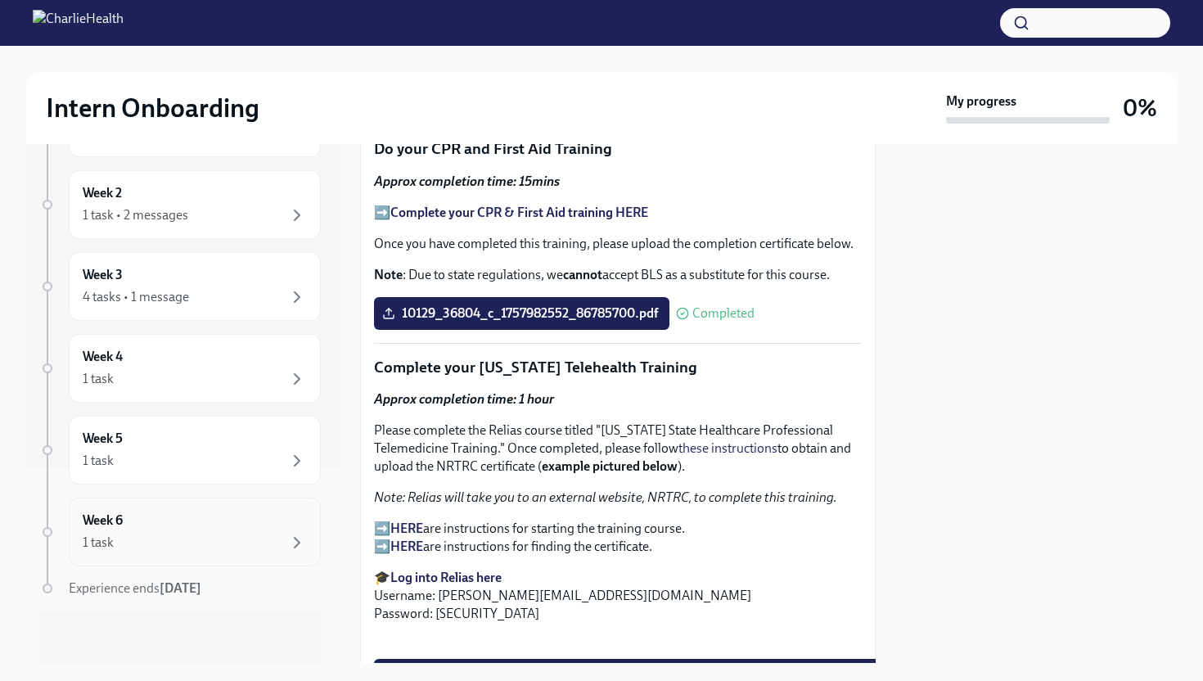
click at [180, 526] on div "Week 6 1 task" at bounding box center [195, 532] width 224 height 41
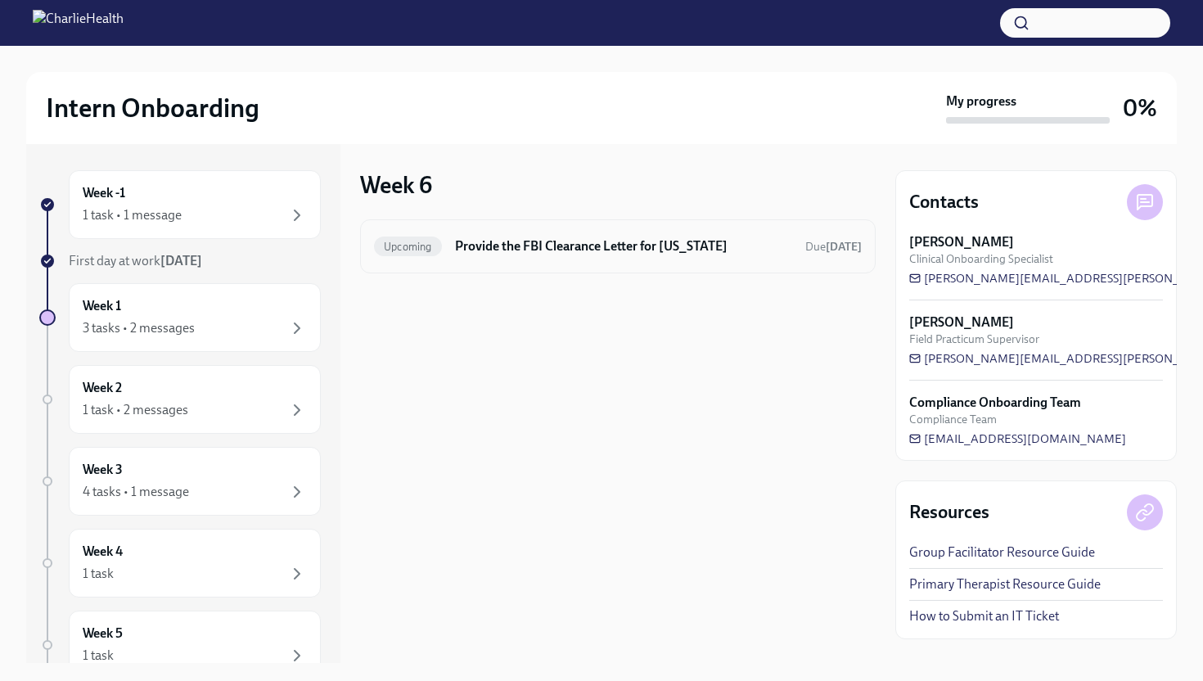
click at [479, 249] on h6 "Provide the FBI Clearance Letter for [US_STATE]" at bounding box center [623, 246] width 337 height 18
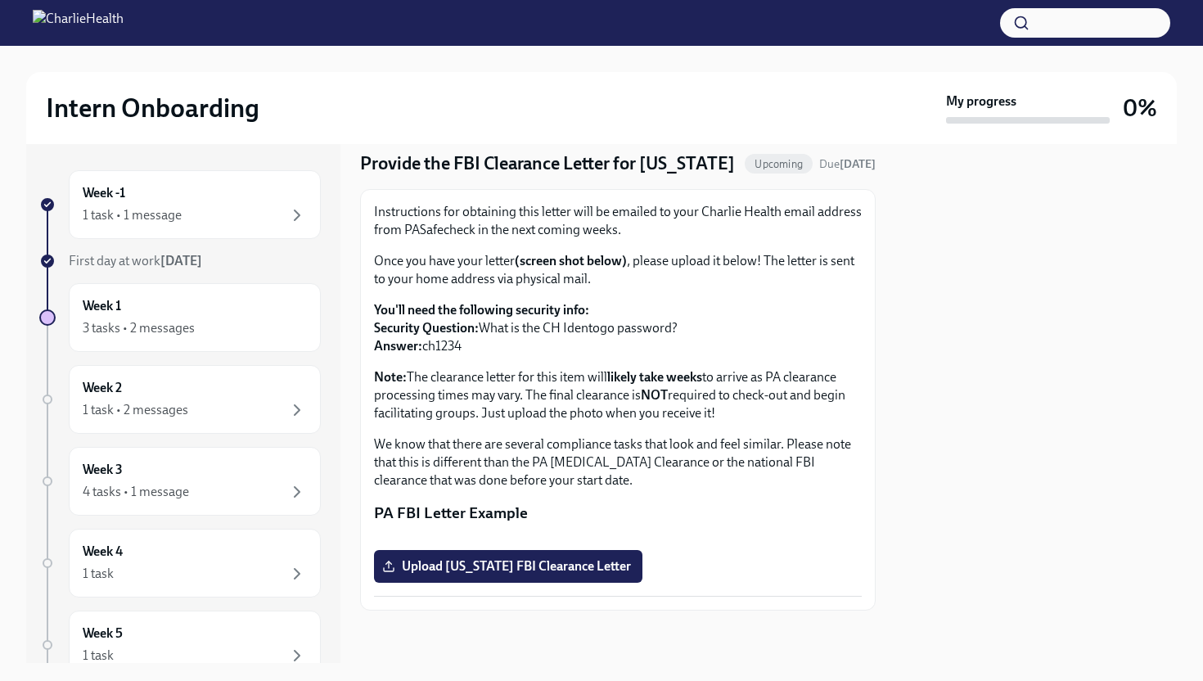
scroll to position [157, 0]
click at [569, 253] on strong "(screen shot below)" at bounding box center [571, 261] width 112 height 16
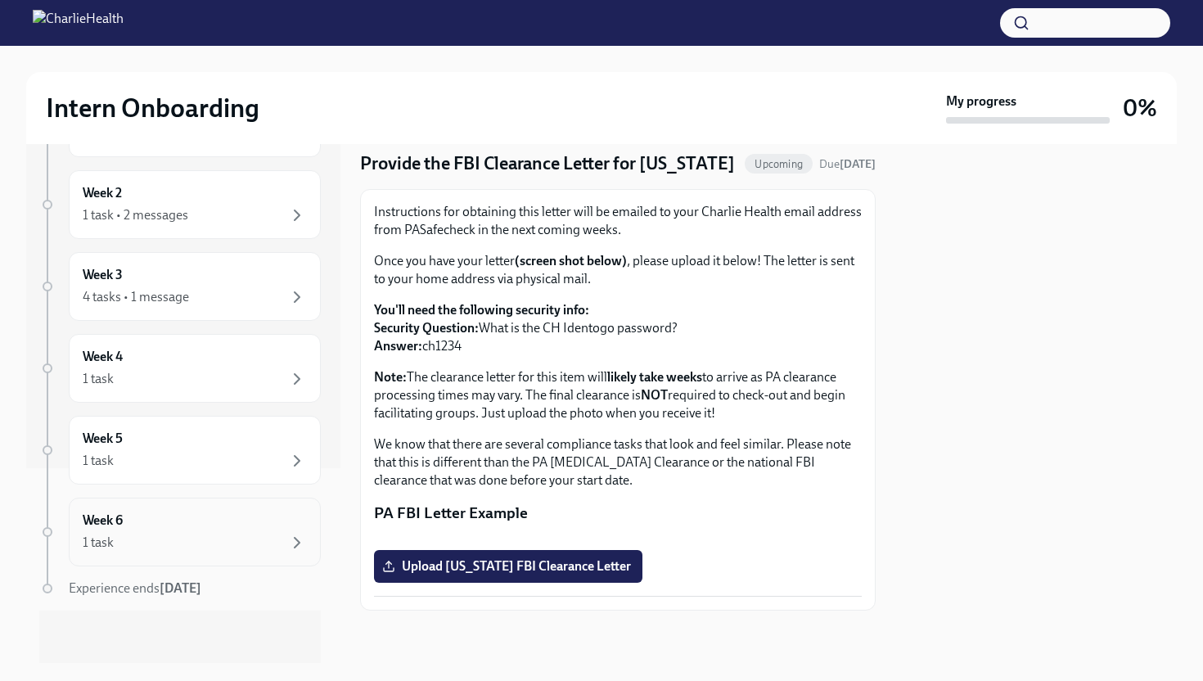
click at [242, 531] on div "Week 6 1 task" at bounding box center [195, 532] width 224 height 41
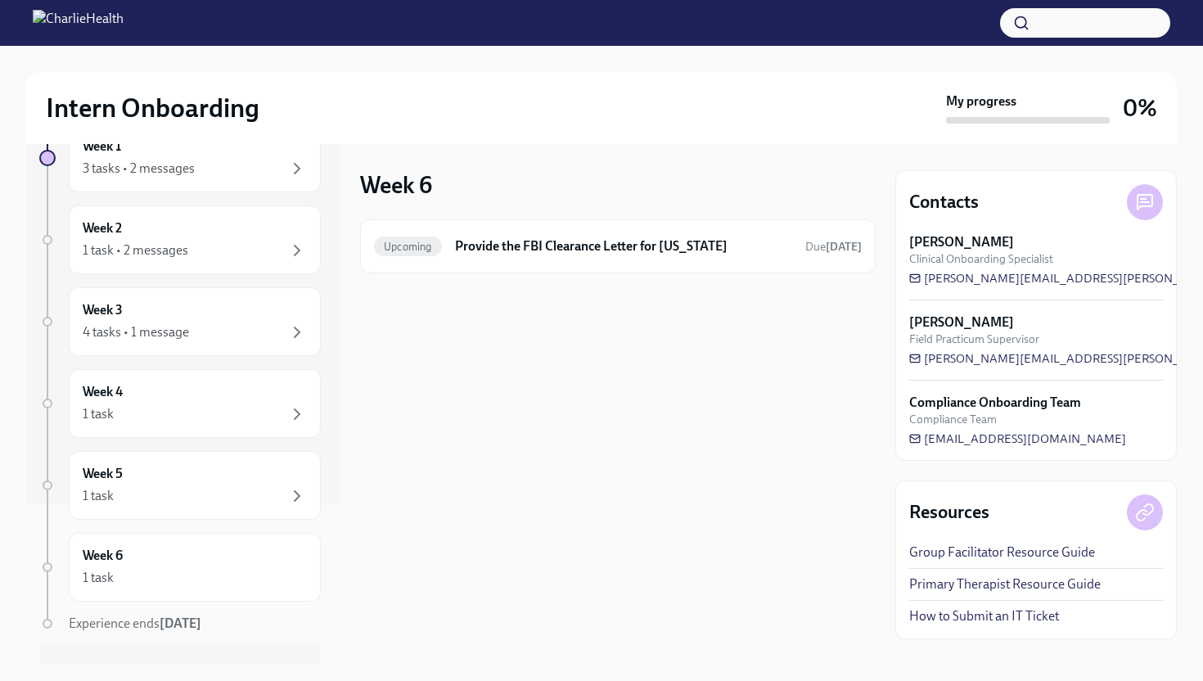
scroll to position [195, 0]
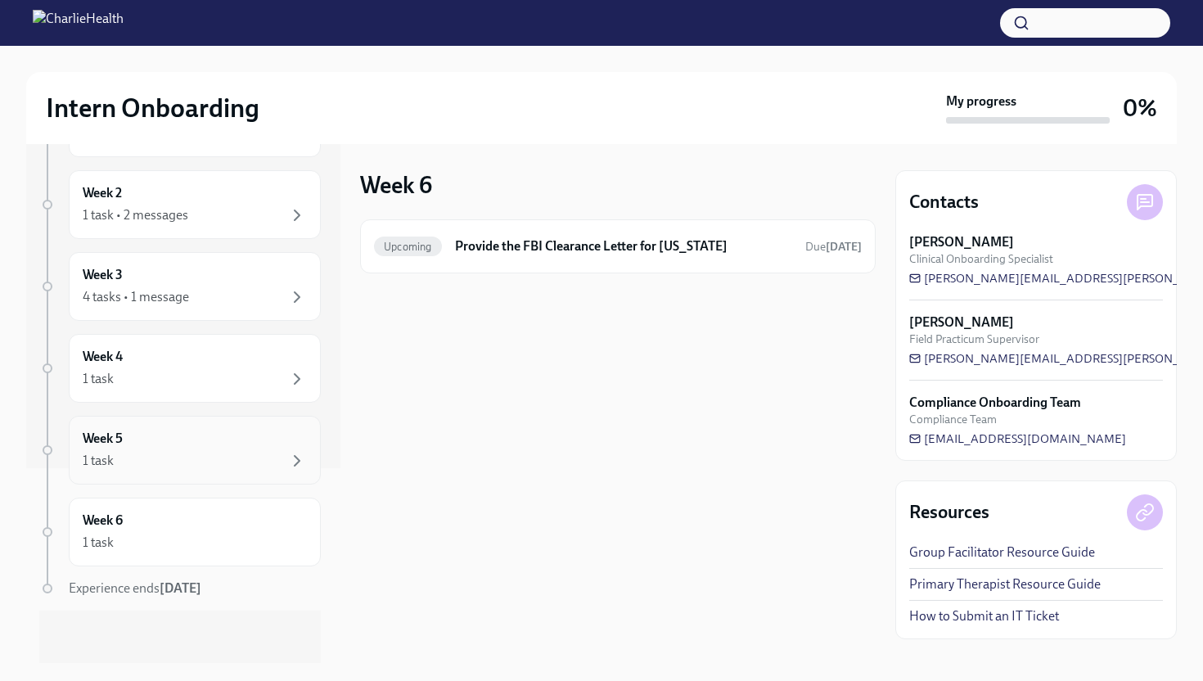
click at [227, 446] on div "Week 5 1 task" at bounding box center [195, 450] width 224 height 41
click at [214, 467] on div "1 task" at bounding box center [195, 461] width 224 height 20
click at [245, 442] on div "Week 5 1 task" at bounding box center [195, 450] width 224 height 41
click at [164, 458] on div "1 task" at bounding box center [195, 461] width 224 height 20
click at [189, 540] on div "1 task" at bounding box center [195, 543] width 224 height 20
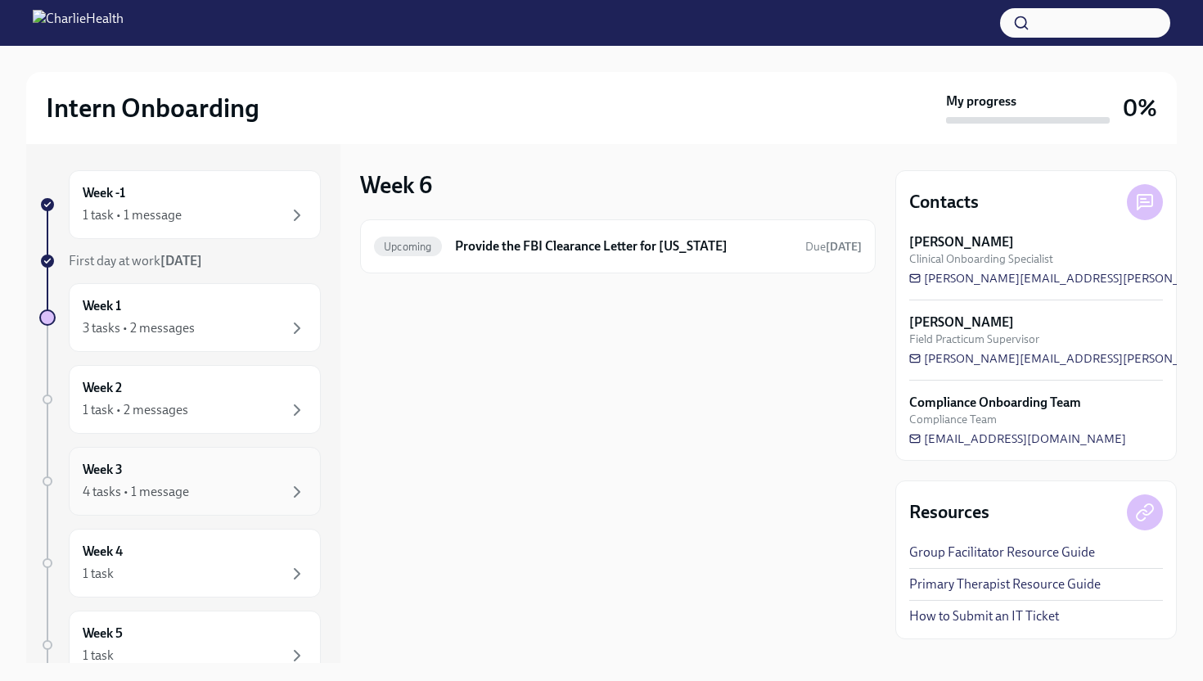
click at [165, 490] on div "4 tasks • 1 message" at bounding box center [136, 492] width 106 height 18
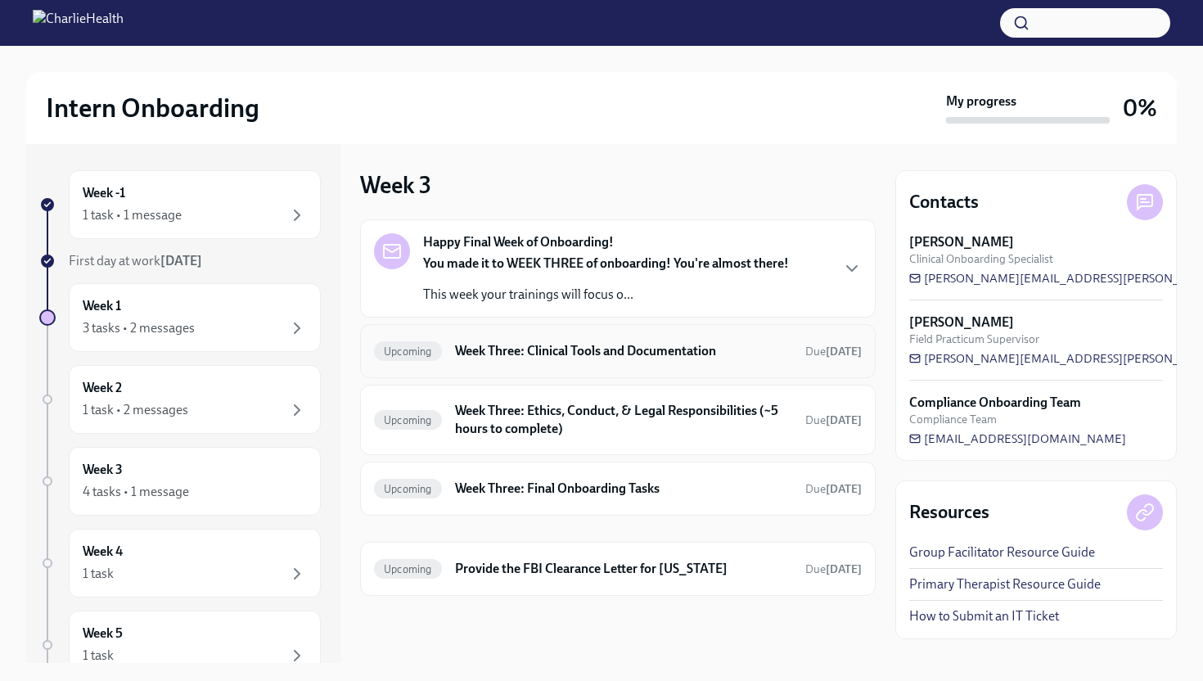
click at [531, 351] on h6 "Week Three: Clinical Tools and Documentation" at bounding box center [623, 351] width 337 height 18
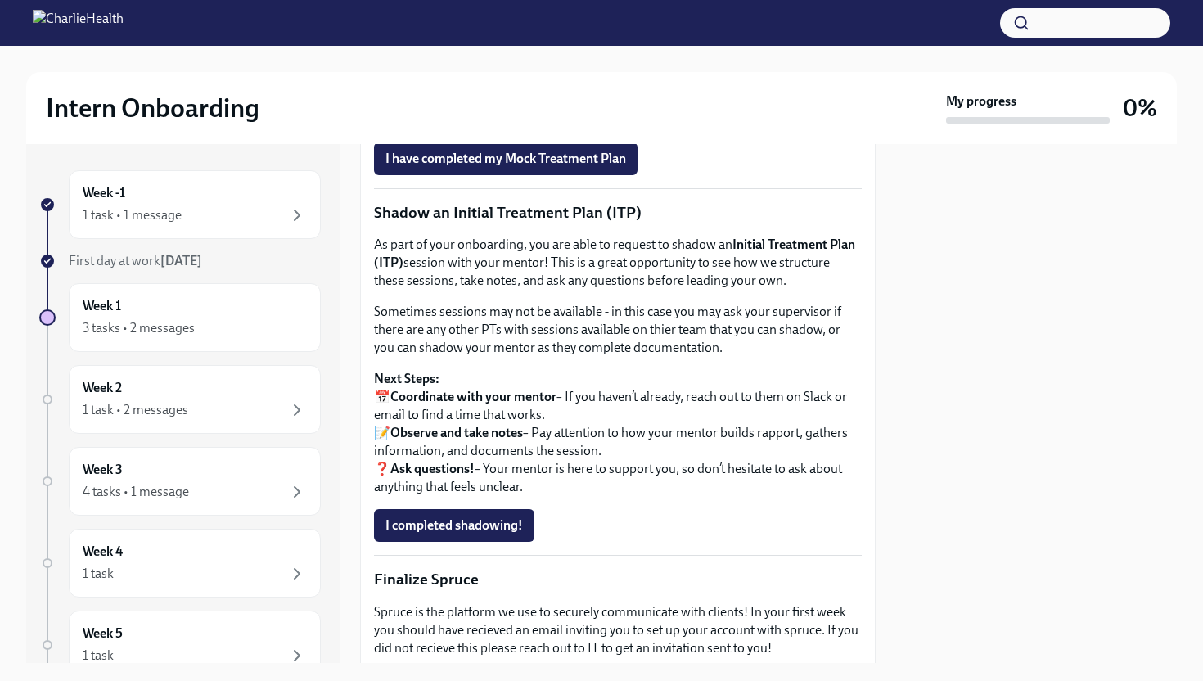
scroll to position [1412, 0]
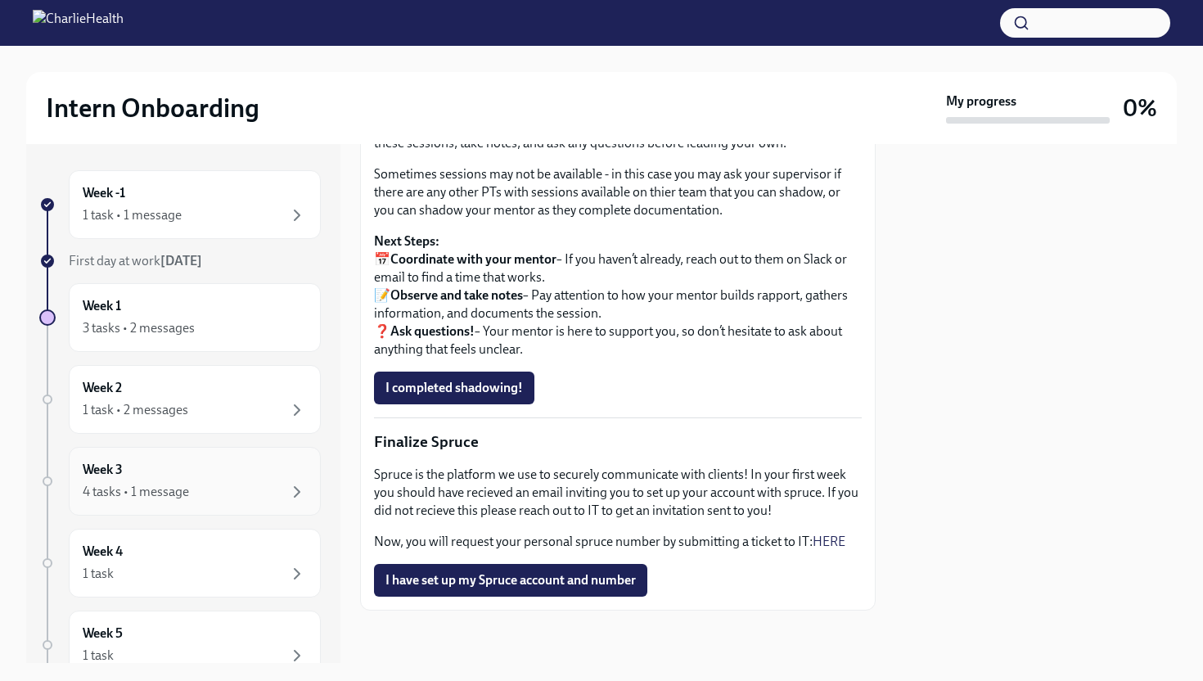
click at [201, 476] on div "Week 3 4 tasks • 1 message" at bounding box center [195, 481] width 224 height 41
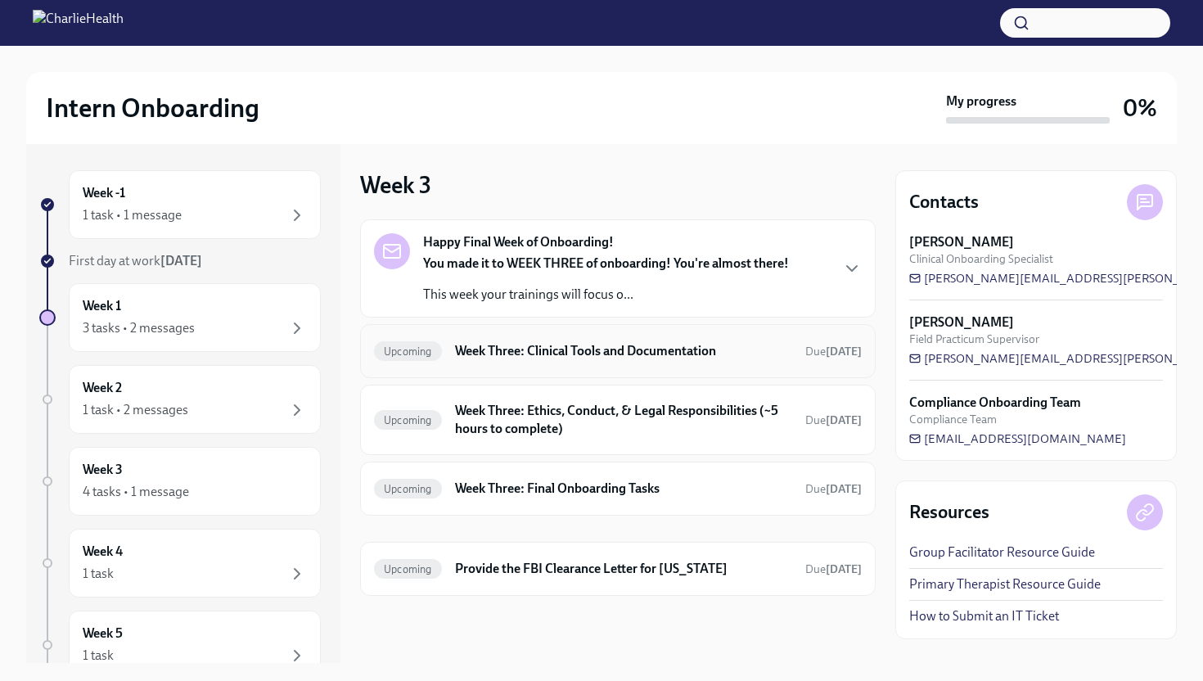
click at [492, 354] on h6 "Week Three: Clinical Tools and Documentation" at bounding box center [623, 351] width 337 height 18
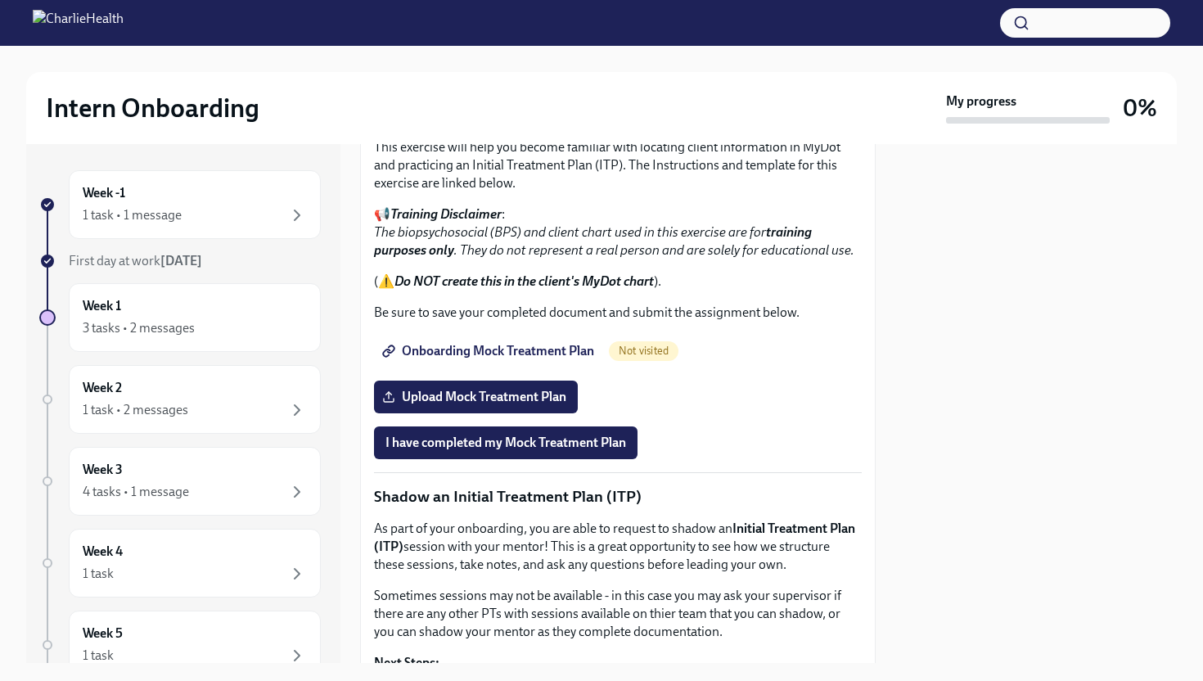
scroll to position [1412, 0]
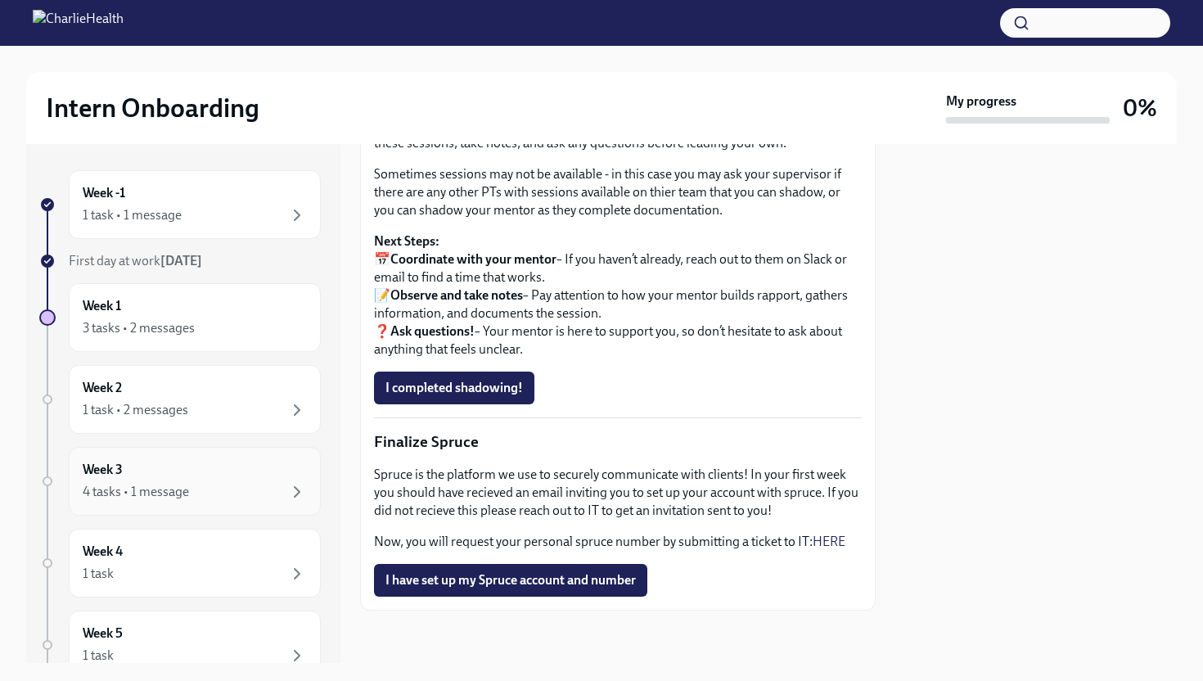
click at [277, 471] on div "Week 3 4 tasks • 1 message" at bounding box center [195, 481] width 224 height 41
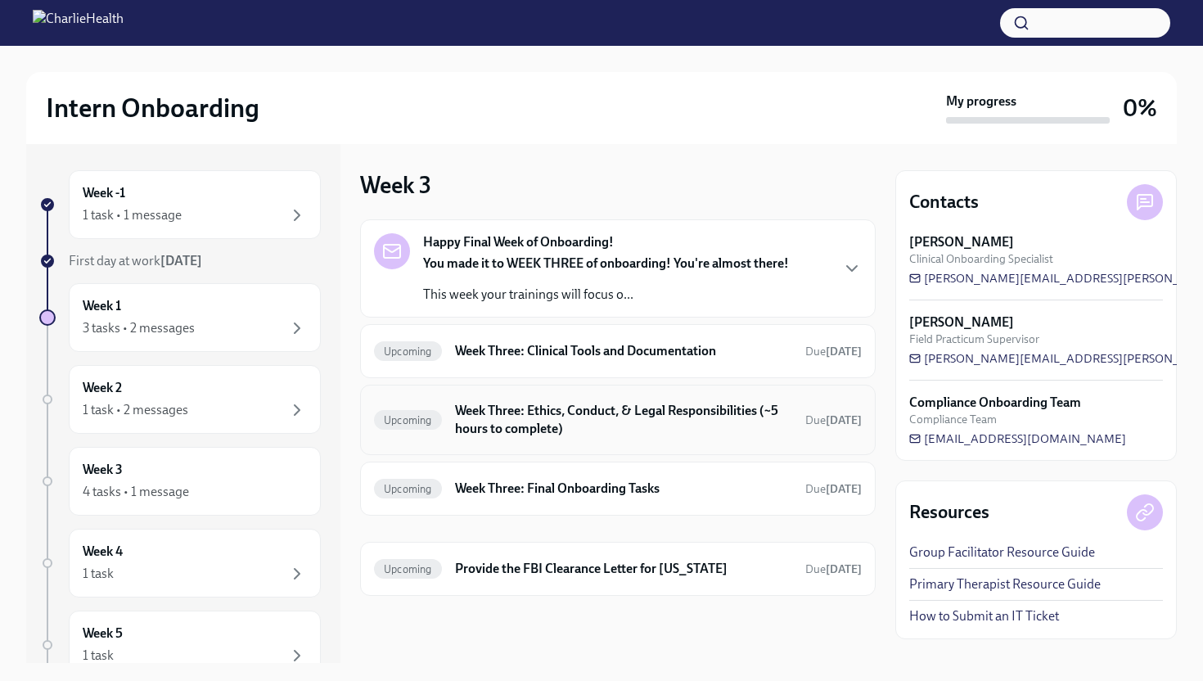
click at [500, 417] on h6 "Week Three: Ethics, Conduct, & Legal Responsibilities (~5 hours to complete)" at bounding box center [623, 420] width 337 height 36
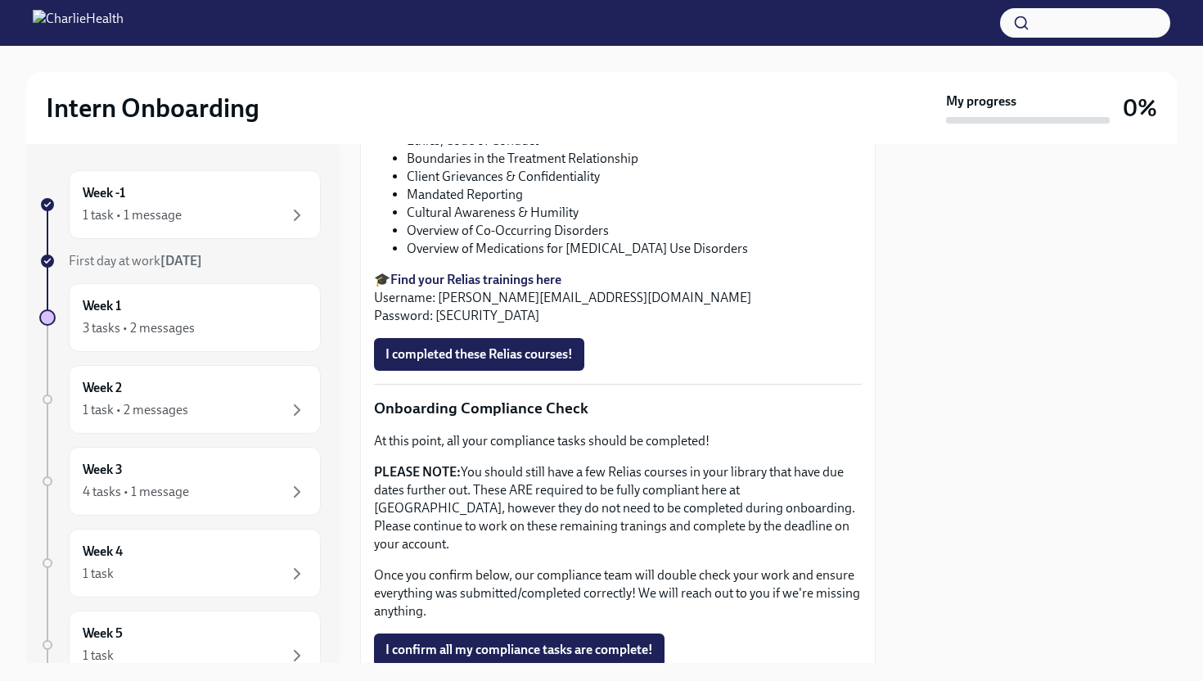
scroll to position [810, 0]
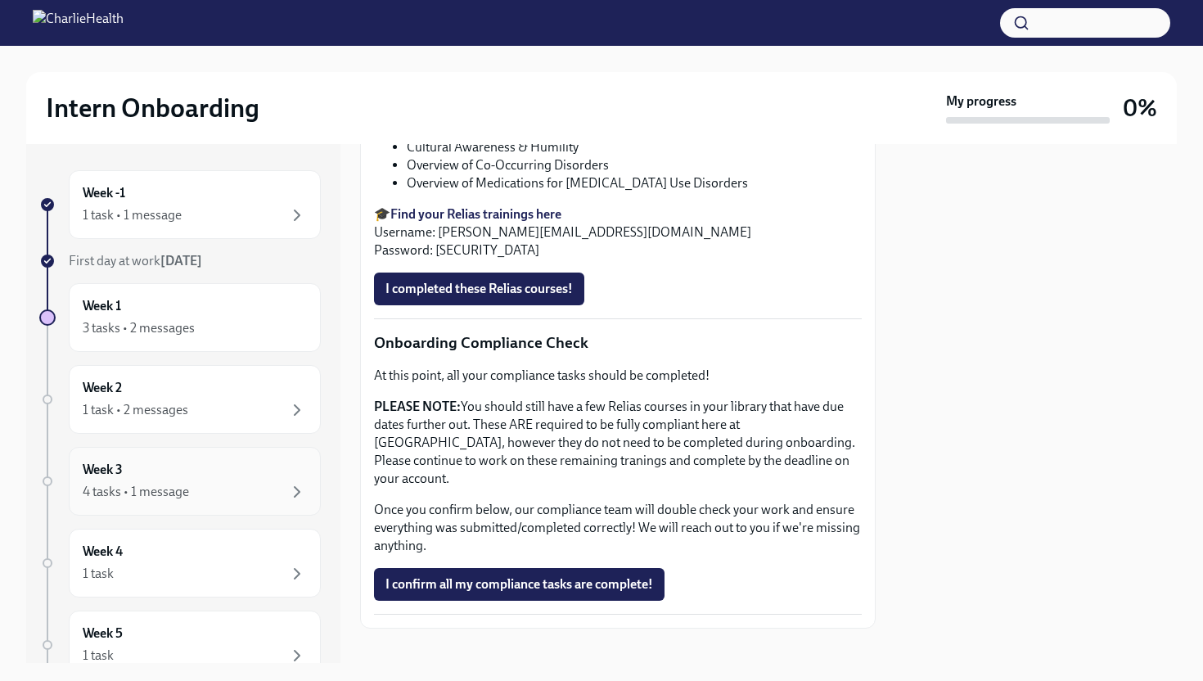
click at [247, 491] on div "4 tasks • 1 message" at bounding box center [195, 492] width 224 height 20
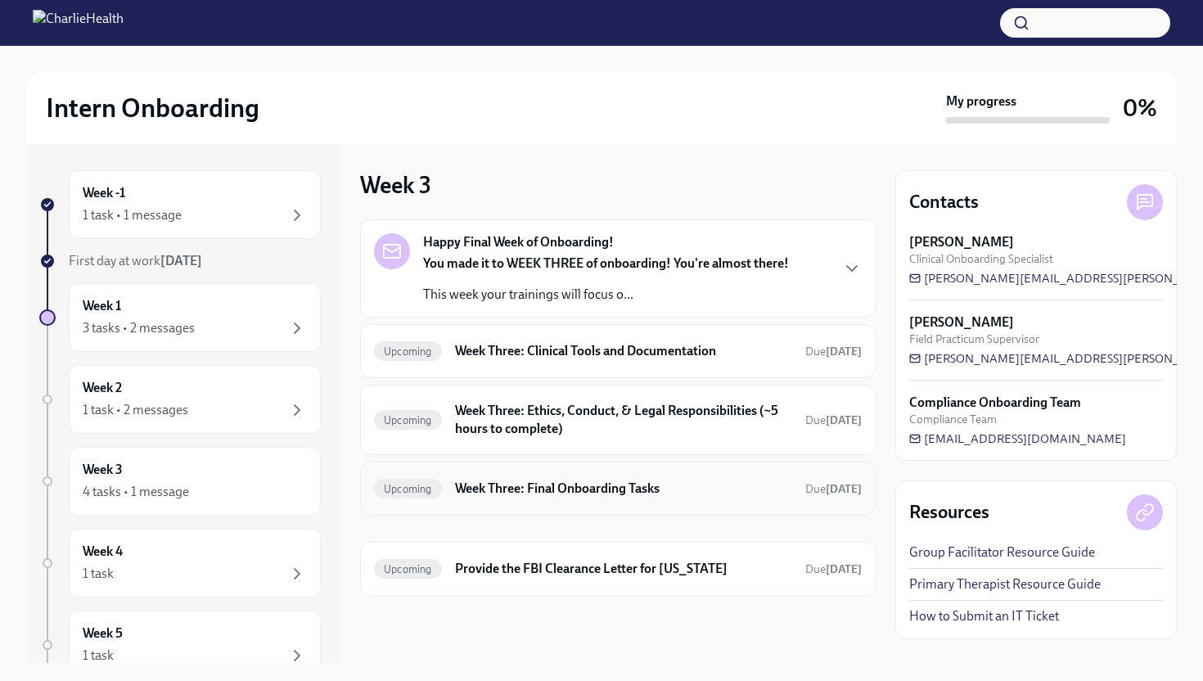
click at [490, 490] on h6 "Week Three: Final Onboarding Tasks" at bounding box center [623, 489] width 337 height 18
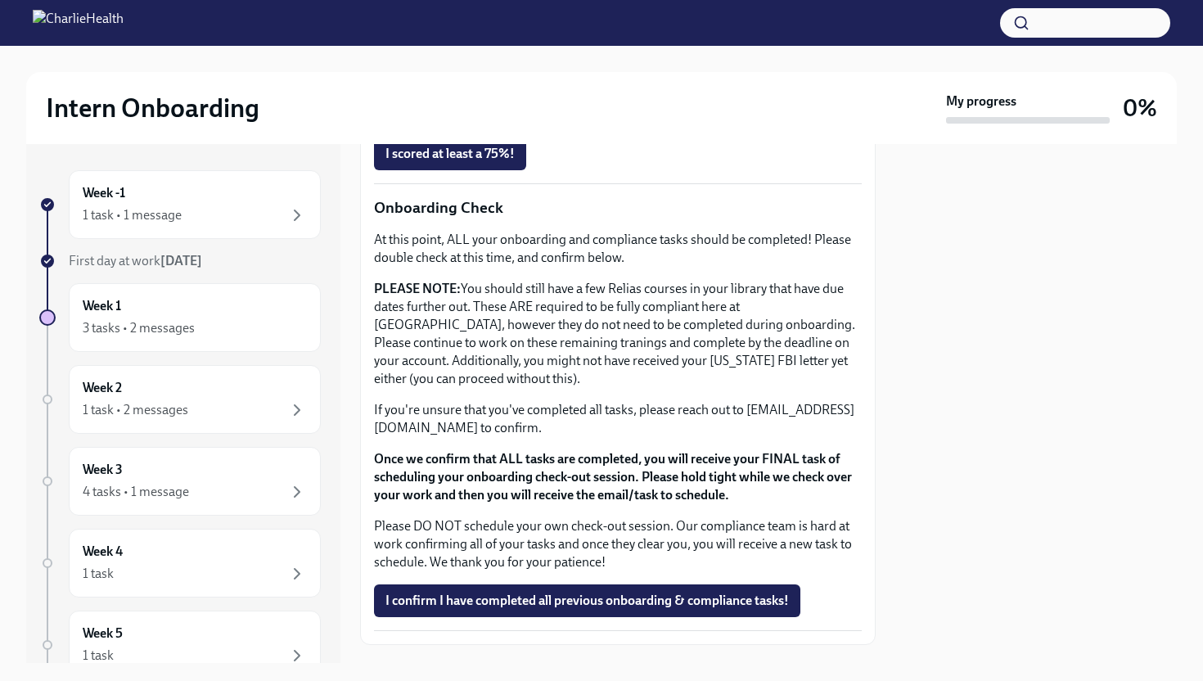
scroll to position [1009, 0]
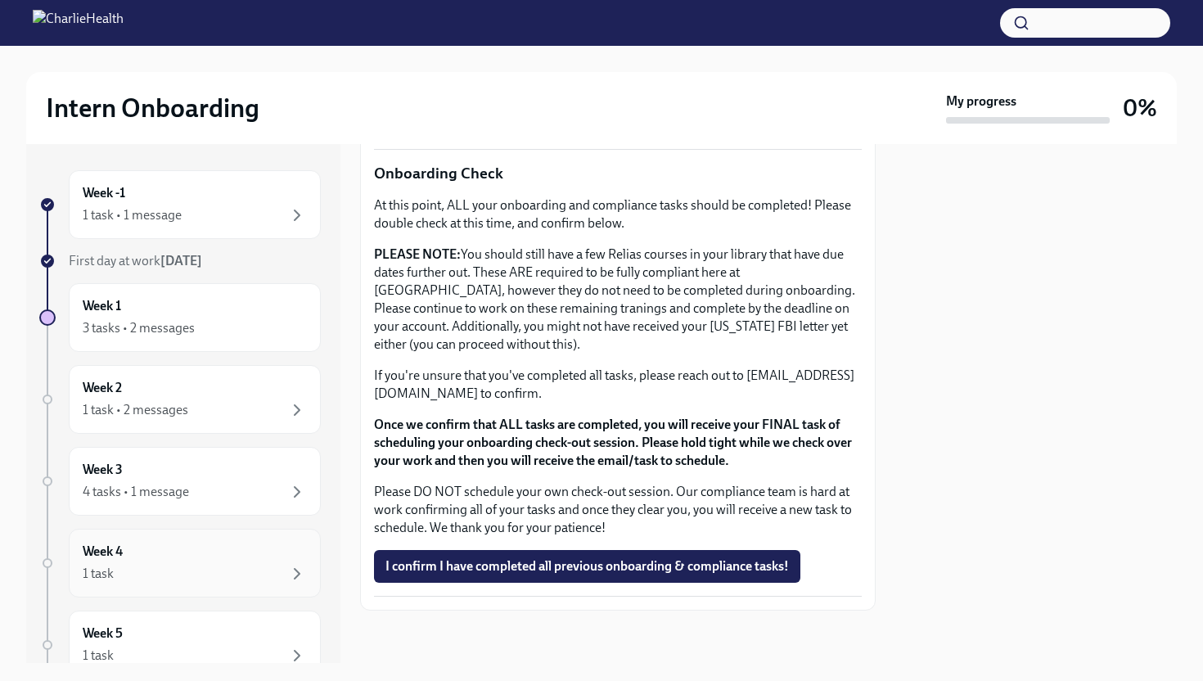
click at [250, 560] on div "Week 4 1 task" at bounding box center [195, 563] width 224 height 41
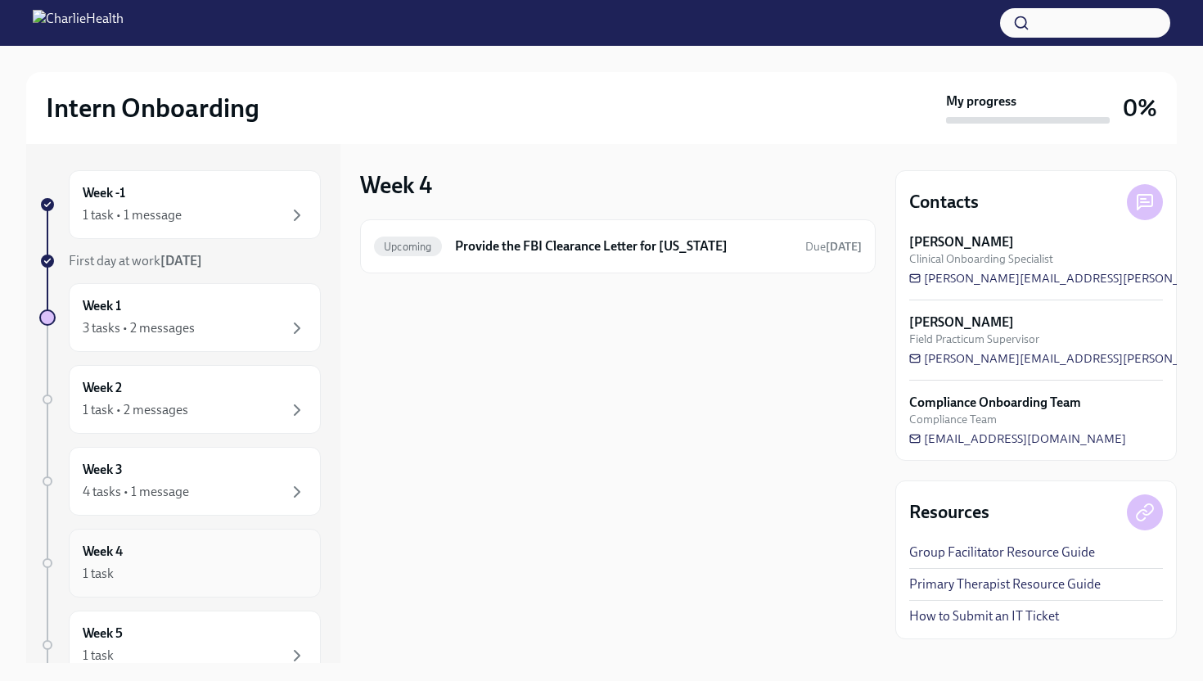
click at [249, 538] on div "Week 4 1 task" at bounding box center [195, 563] width 252 height 69
click at [124, 585] on div "Week 4 1 task" at bounding box center [195, 563] width 252 height 69
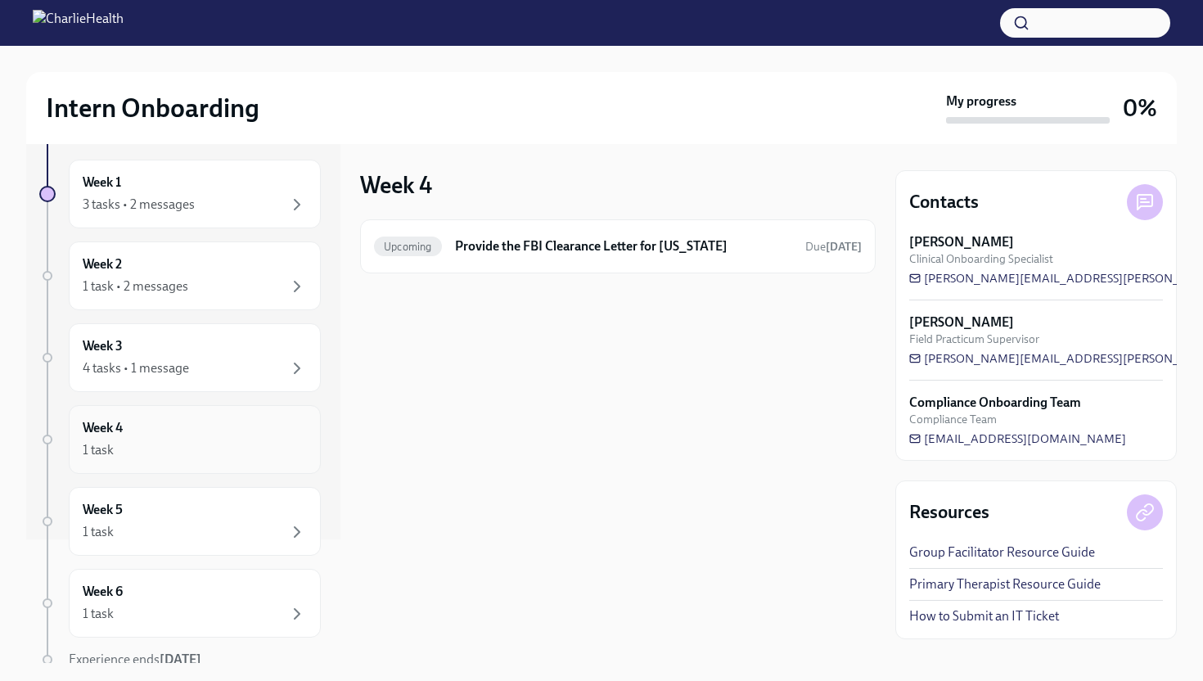
scroll to position [129, 0]
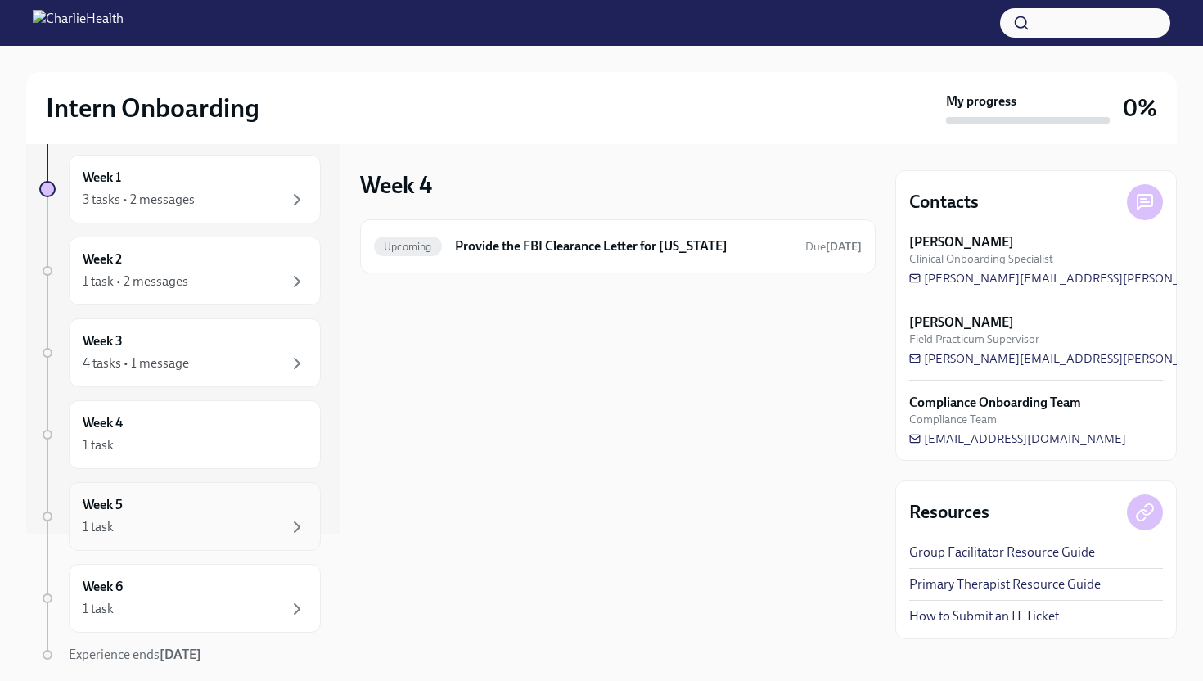
click at [130, 522] on div "1 task" at bounding box center [195, 527] width 224 height 20
click at [147, 594] on div "Week 6 1 task" at bounding box center [195, 598] width 224 height 41
click at [158, 523] on div "1 task" at bounding box center [195, 527] width 224 height 20
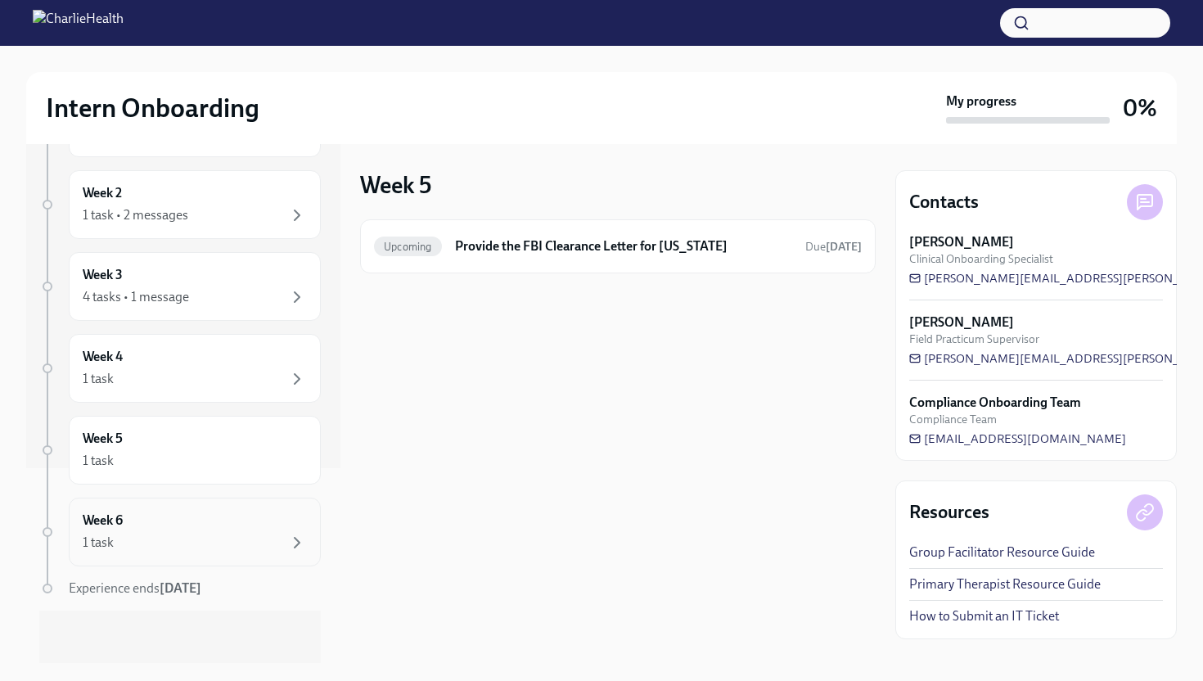
click at [163, 545] on div "1 task" at bounding box center [195, 543] width 224 height 20
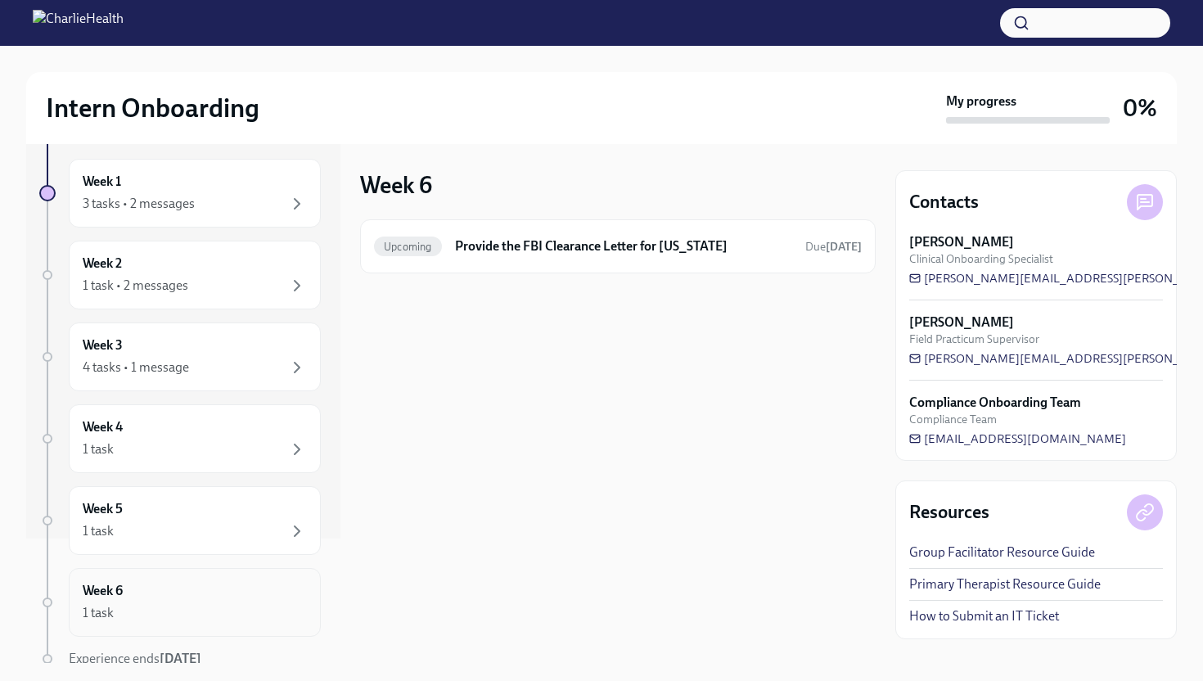
scroll to position [100, 0]
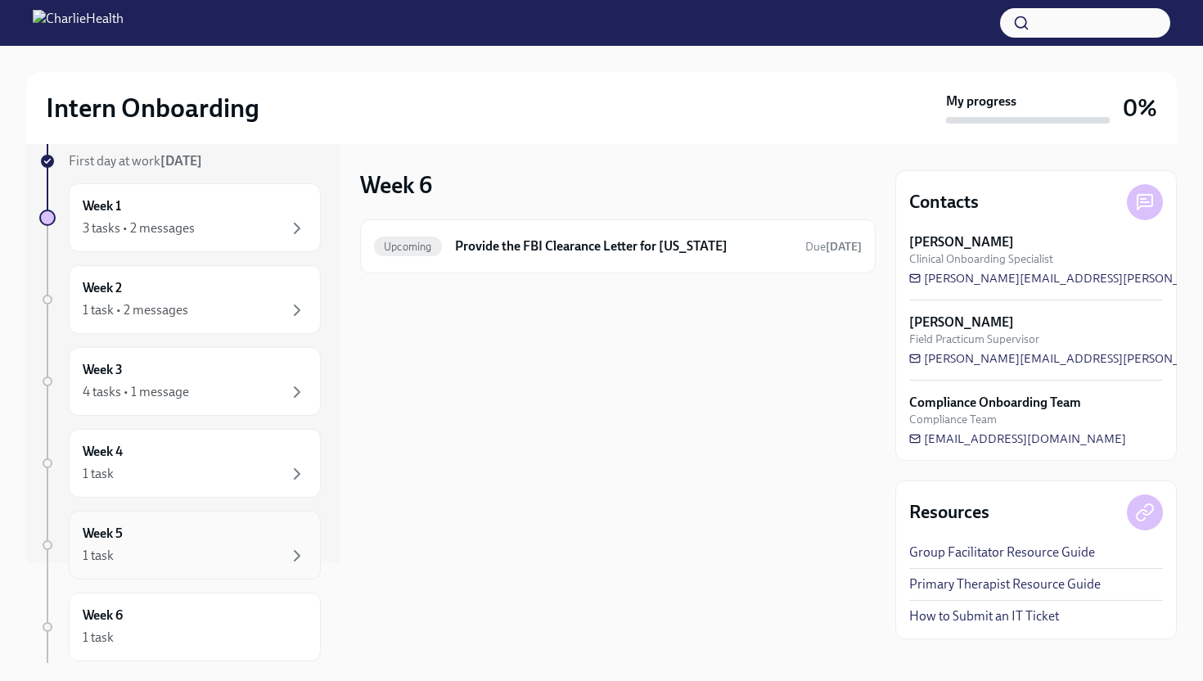
click at [169, 538] on div "Week 5 1 task" at bounding box center [195, 545] width 224 height 41
click at [169, 505] on div "Week -1 1 task • 1 message First day at work [DATE] Week 1 3 tasks • 2 messages…" at bounding box center [180, 414] width 282 height 688
click at [167, 482] on div "1 task" at bounding box center [195, 474] width 224 height 20
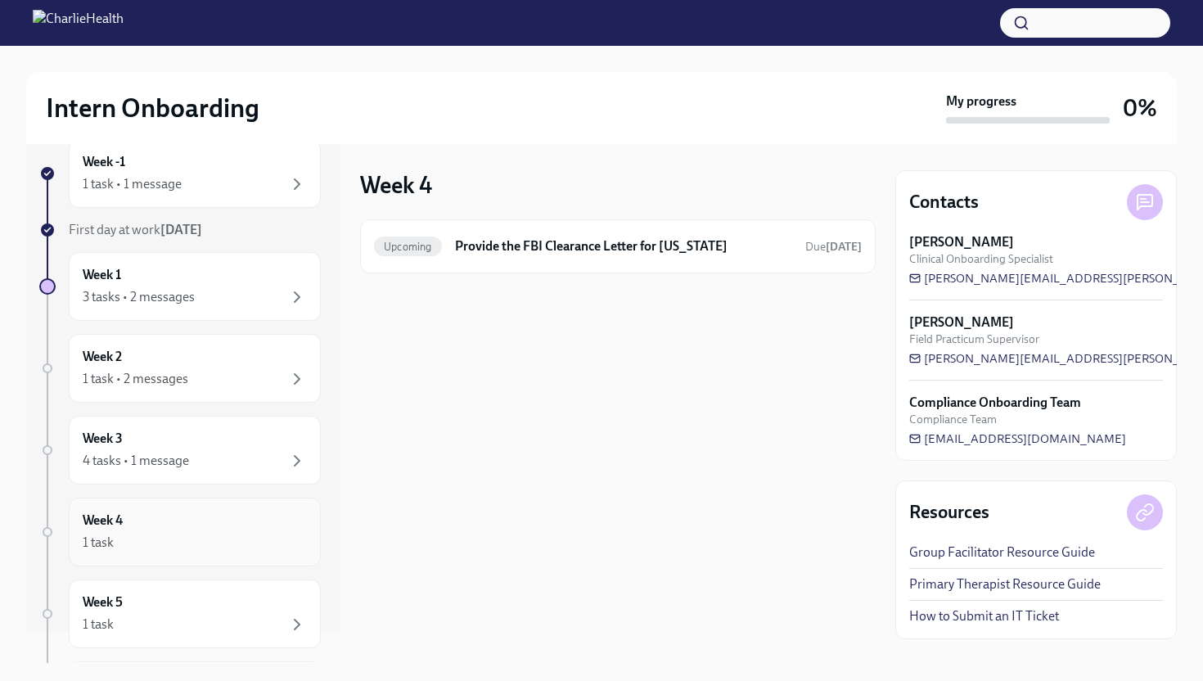
scroll to position [29, 0]
click at [156, 461] on div "4 tasks • 1 message" at bounding box center [136, 462] width 106 height 18
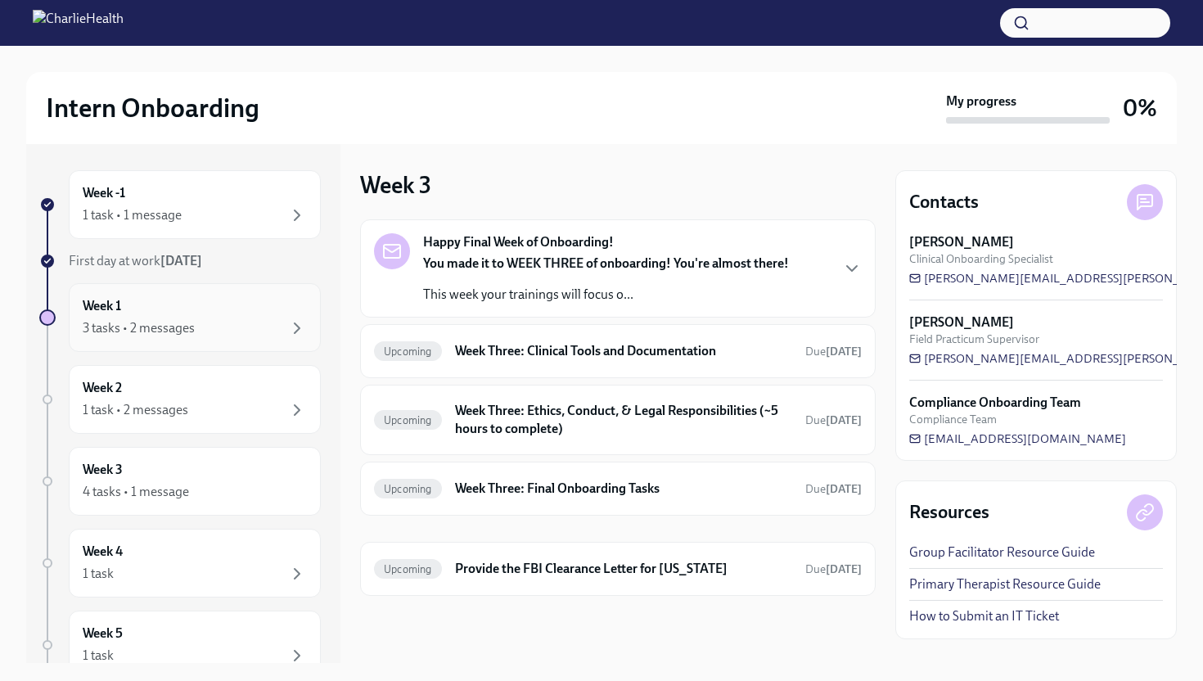
click at [204, 348] on div "Week 1 3 tasks • 2 messages" at bounding box center [195, 317] width 252 height 69
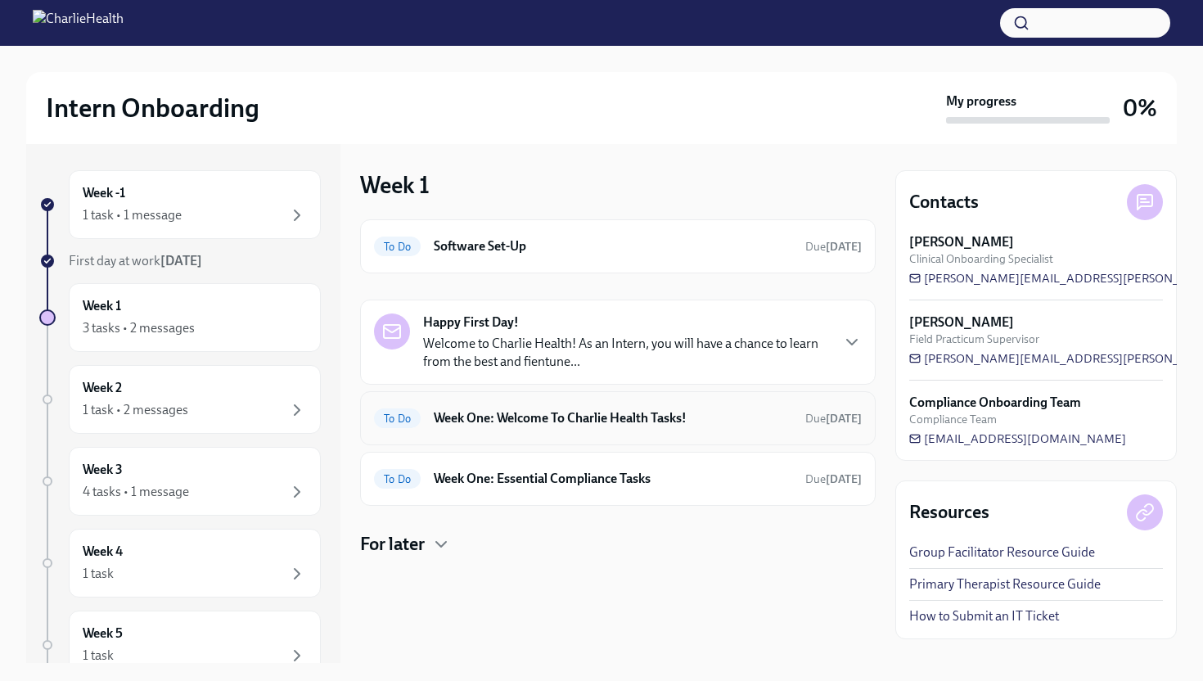
click at [542, 419] on h6 "Week One: Welcome To Charlie Health Tasks!" at bounding box center [613, 418] width 359 height 18
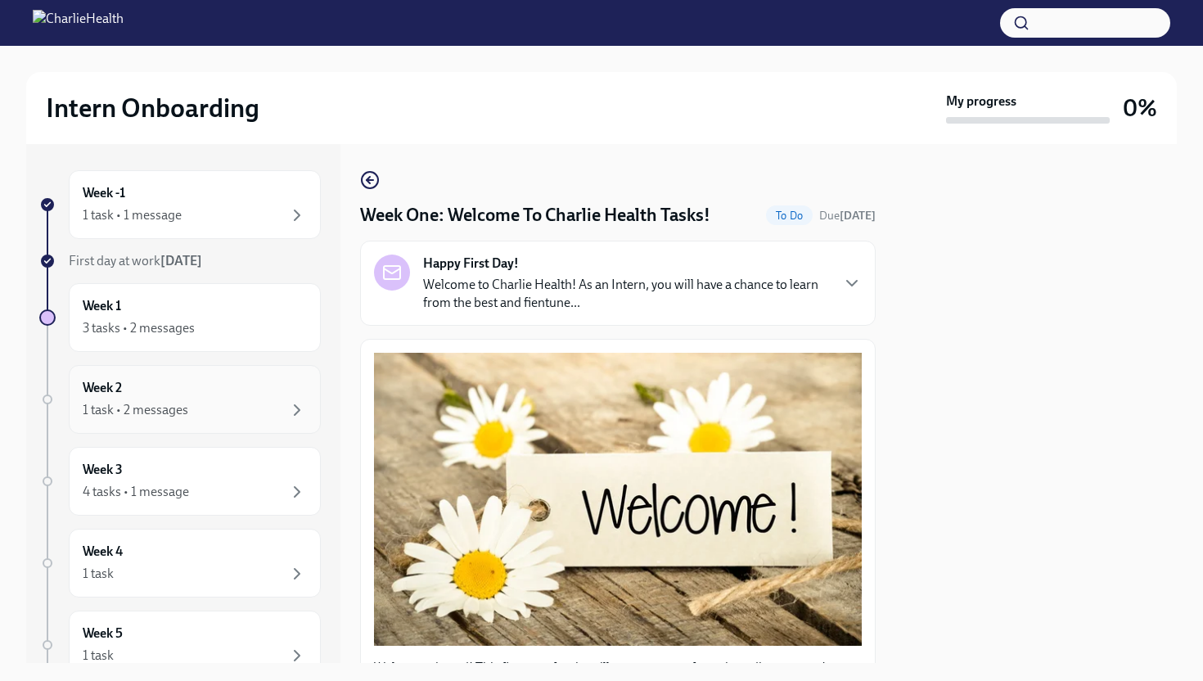
click at [225, 416] on div "1 task • 2 messages" at bounding box center [195, 410] width 224 height 20
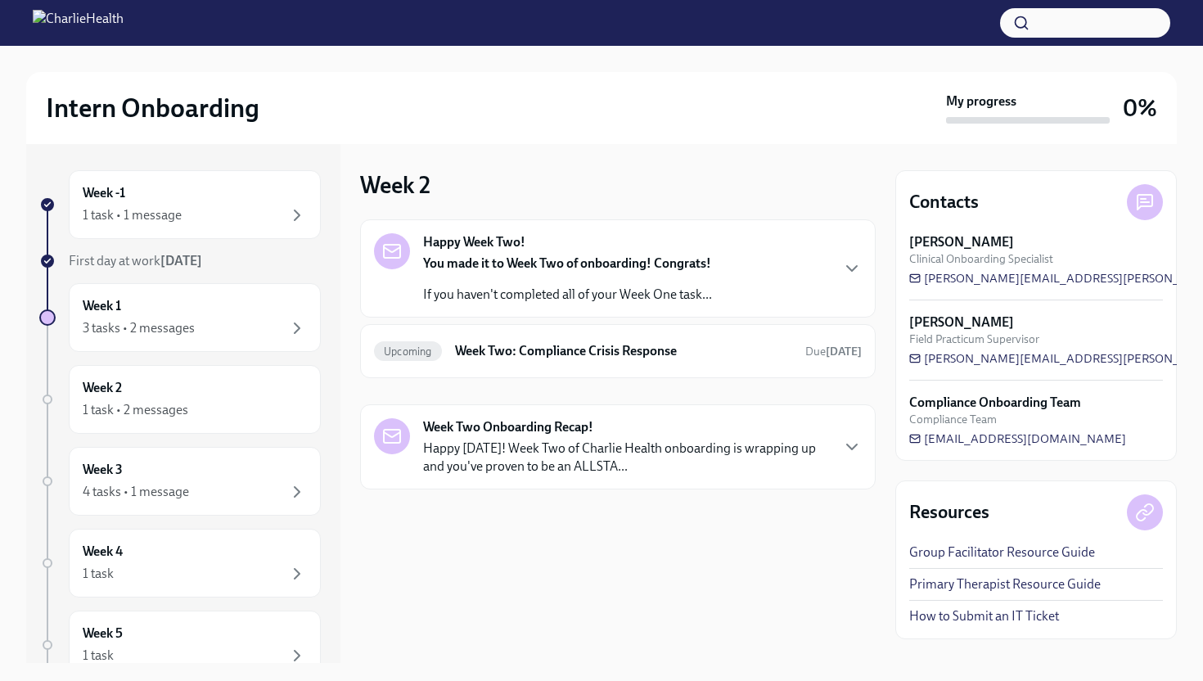
click at [384, 430] on rect at bounding box center [392, 436] width 16 height 13
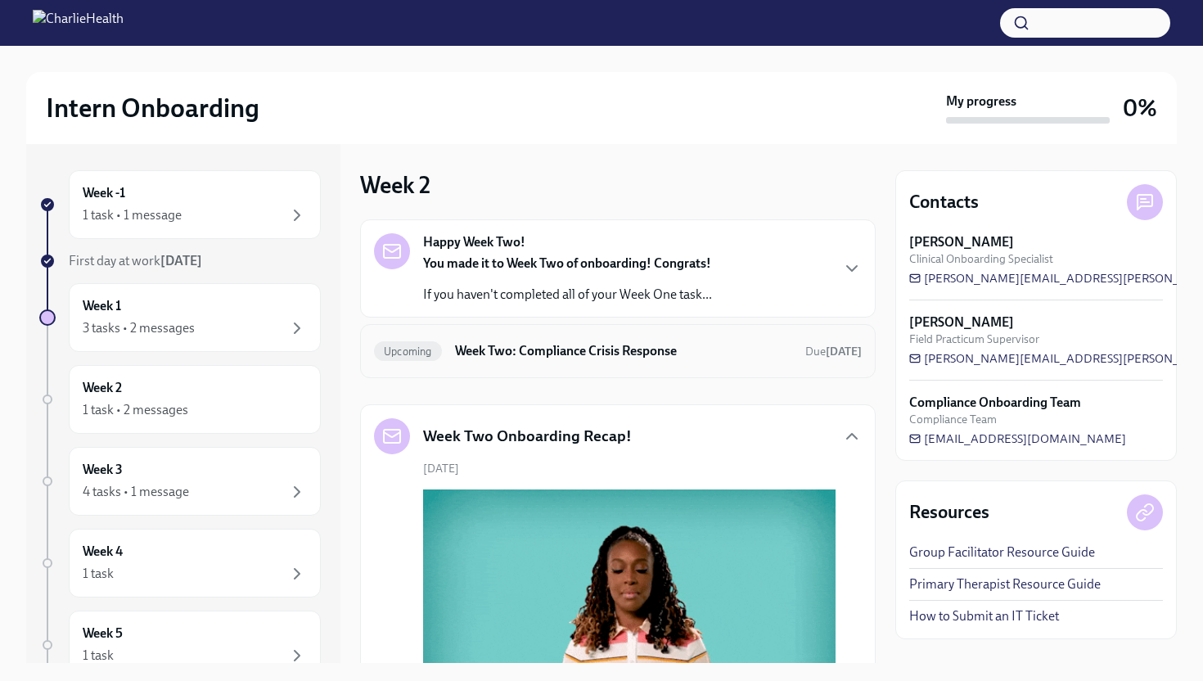
click at [481, 365] on div "Upcoming Week Two: Compliance Crisis Response Due [DATE]" at bounding box center [618, 351] width 516 height 54
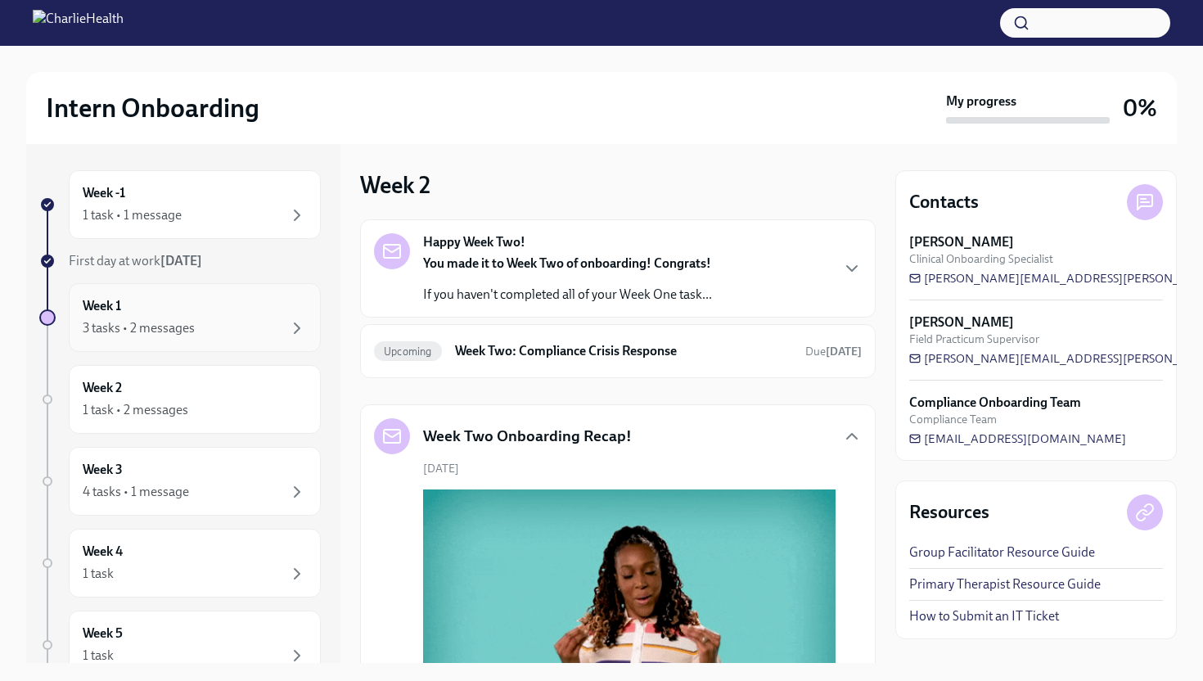
click at [215, 321] on div "3 tasks • 2 messages" at bounding box center [195, 328] width 224 height 20
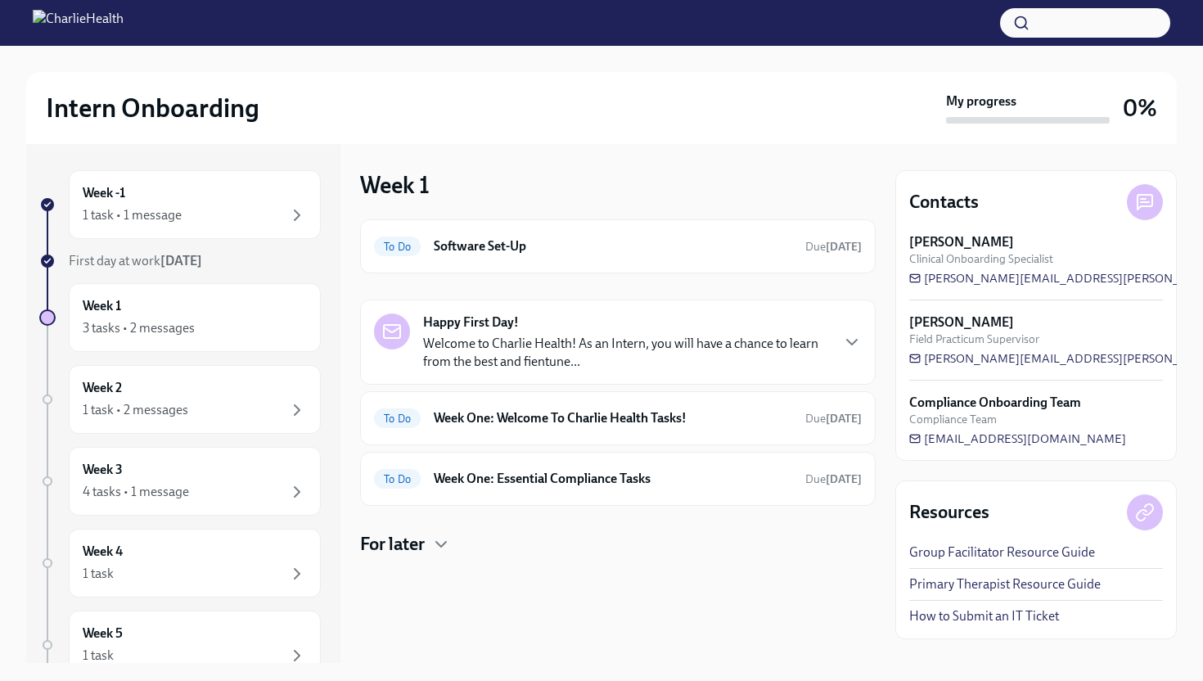
click at [513, 364] on p "Welcome to Charlie Health! As an Intern, you will have a chance to learn from t…" at bounding box center [626, 353] width 406 height 36
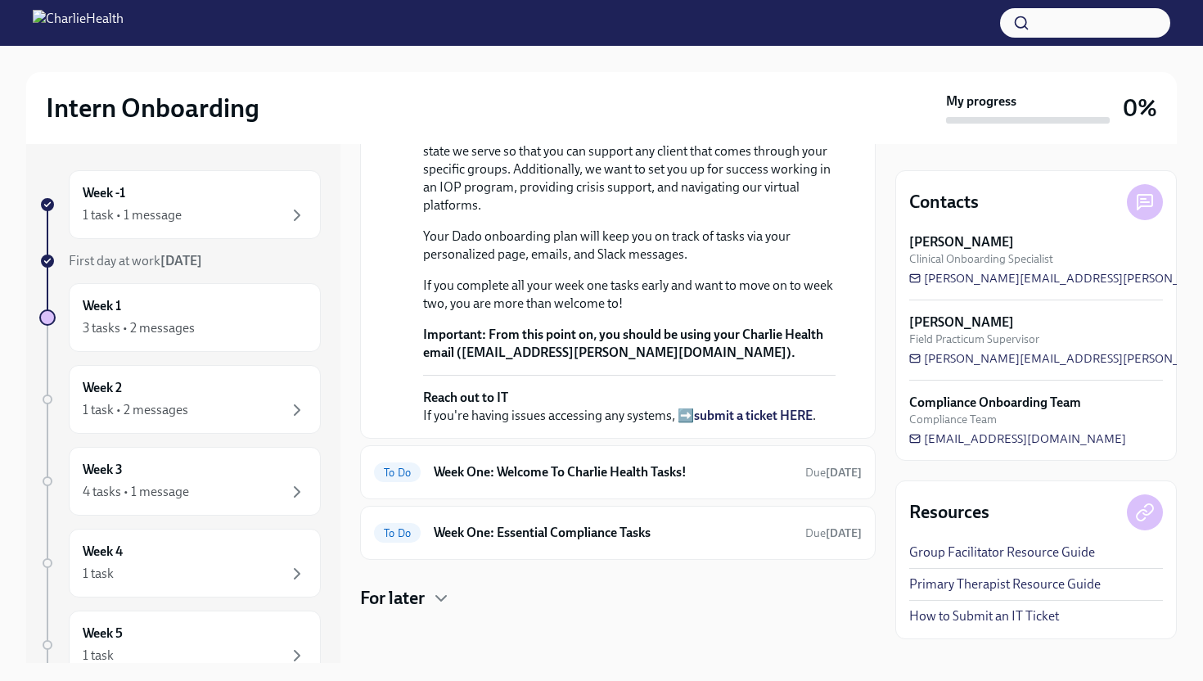
scroll to position [532, 0]
